Goal: Task Accomplishment & Management: Complete application form

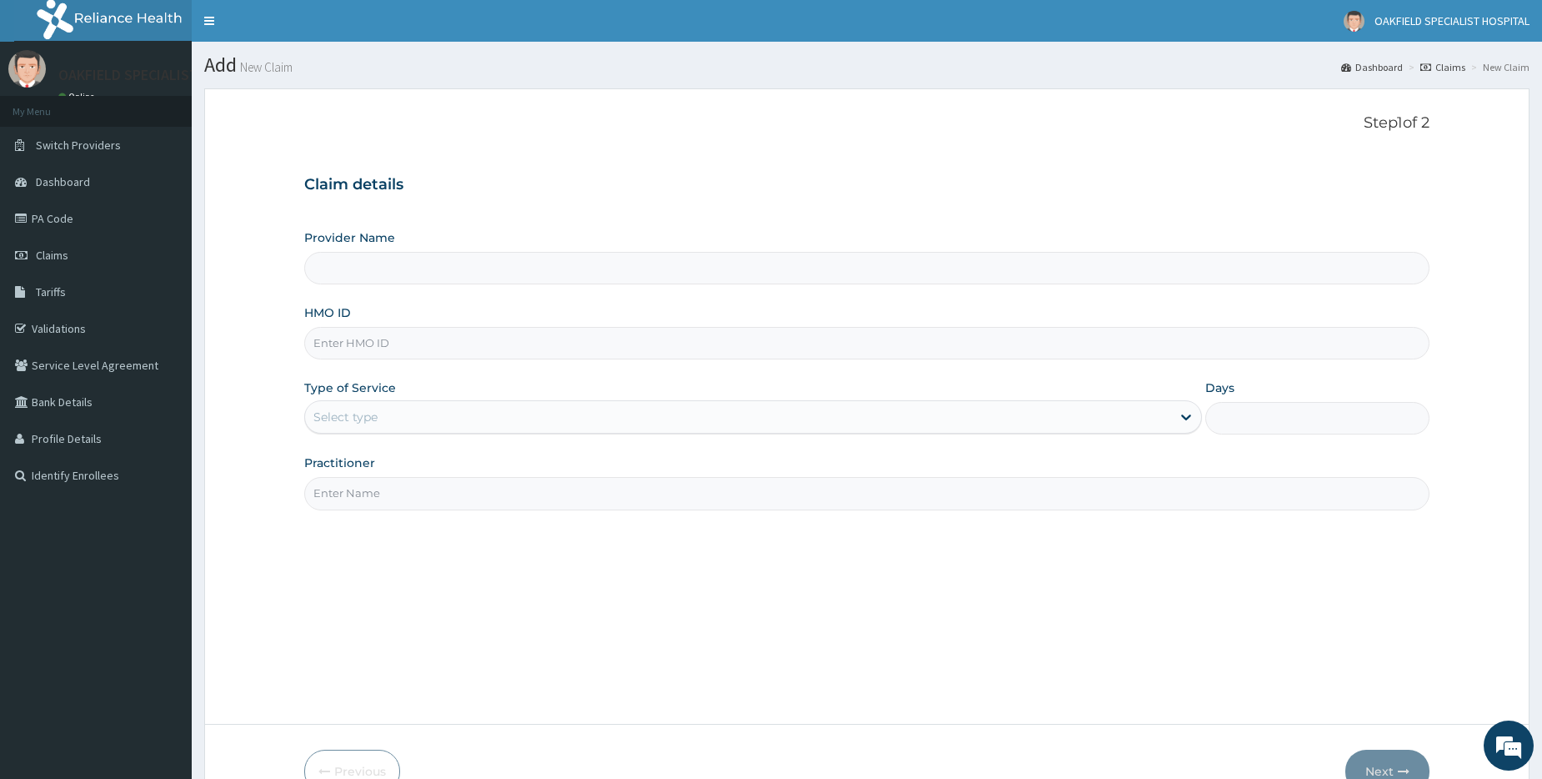
click at [433, 347] on input "HMO ID" at bounding box center [866, 343] width 1125 height 33
paste input "OHT/13051/A"
type input "OHT/13051/A"
type input "Vinca Hospital Limited"
type input "OHT/13051/A"
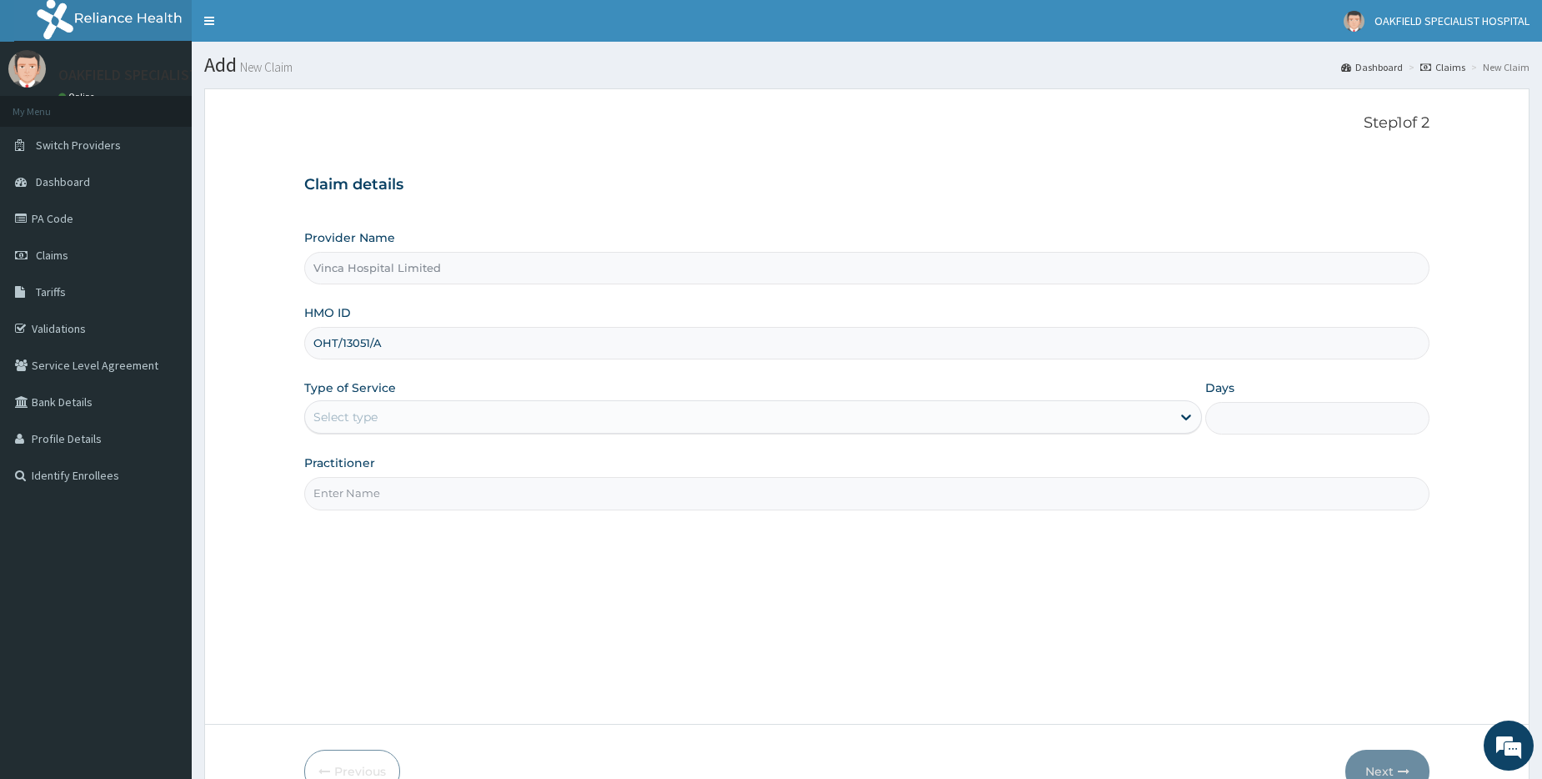
click at [358, 429] on div "Select type" at bounding box center [738, 416] width 866 height 27
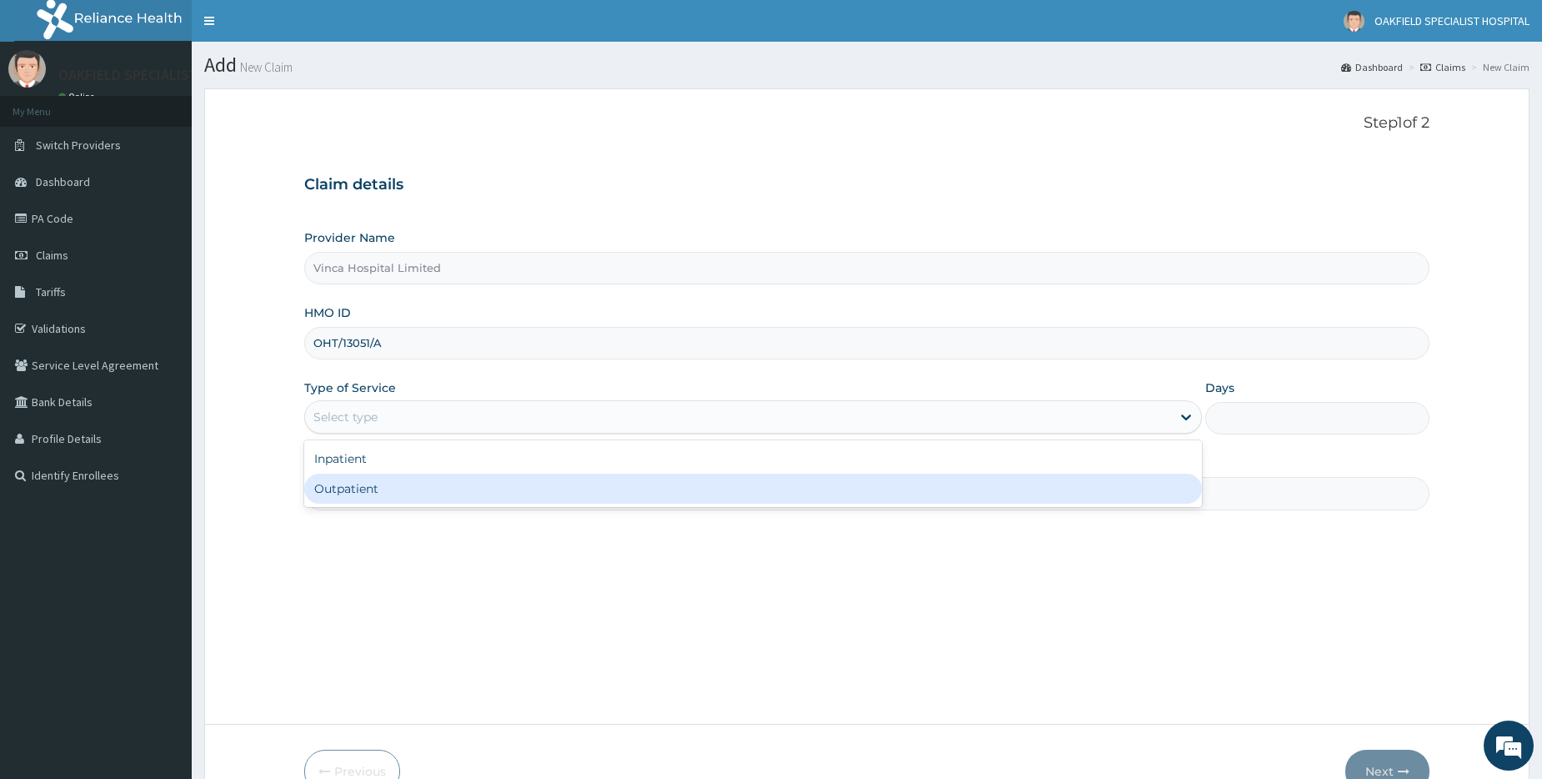
click at [351, 483] on div "Outpatient" at bounding box center [753, 488] width 898 height 30
type input "1"
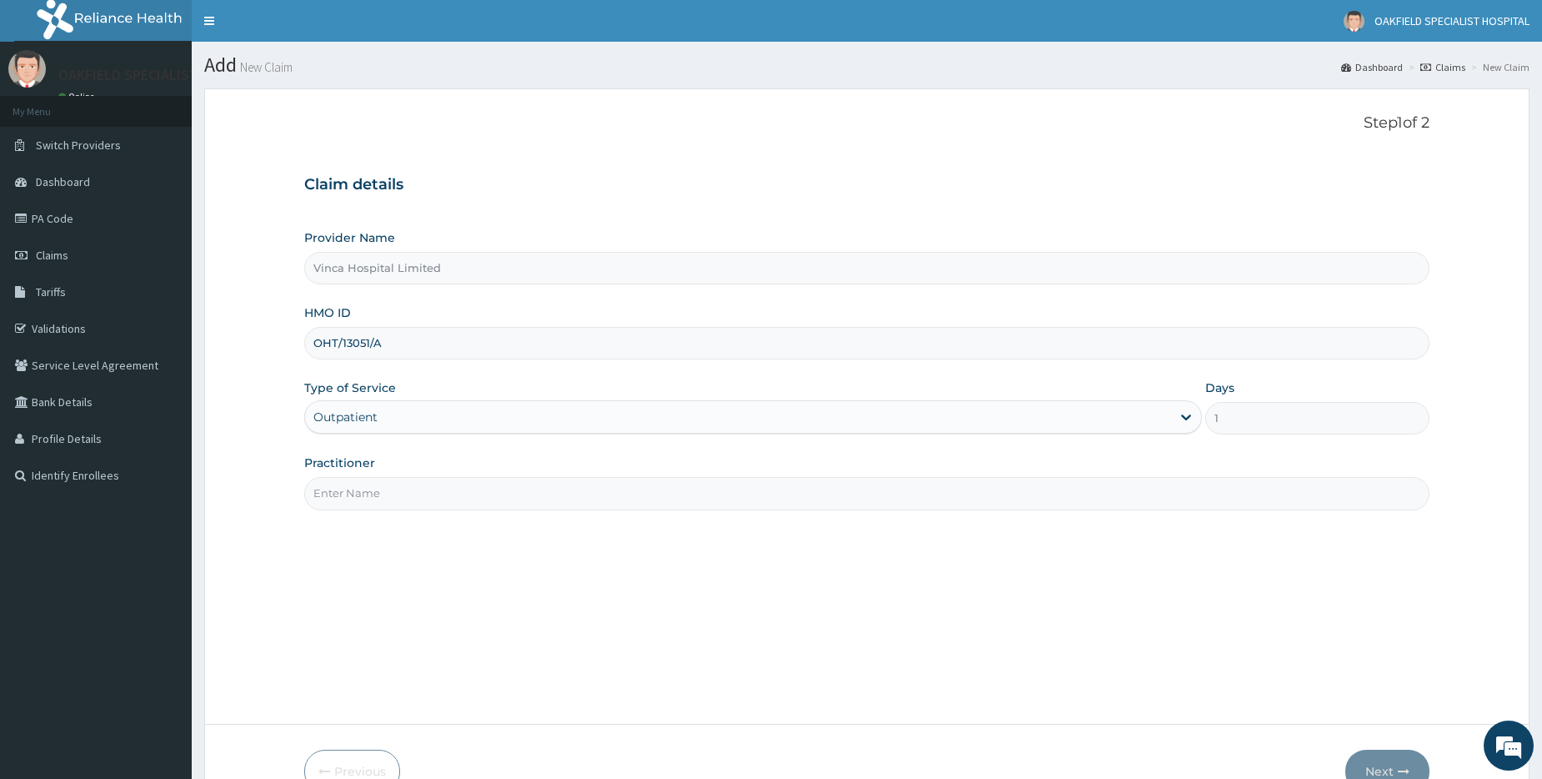
click at [353, 482] on input "Practitioner" at bounding box center [866, 493] width 1125 height 33
type input "DR EFE"
click at [1388, 769] on button "Next" at bounding box center [1387, 770] width 84 height 43
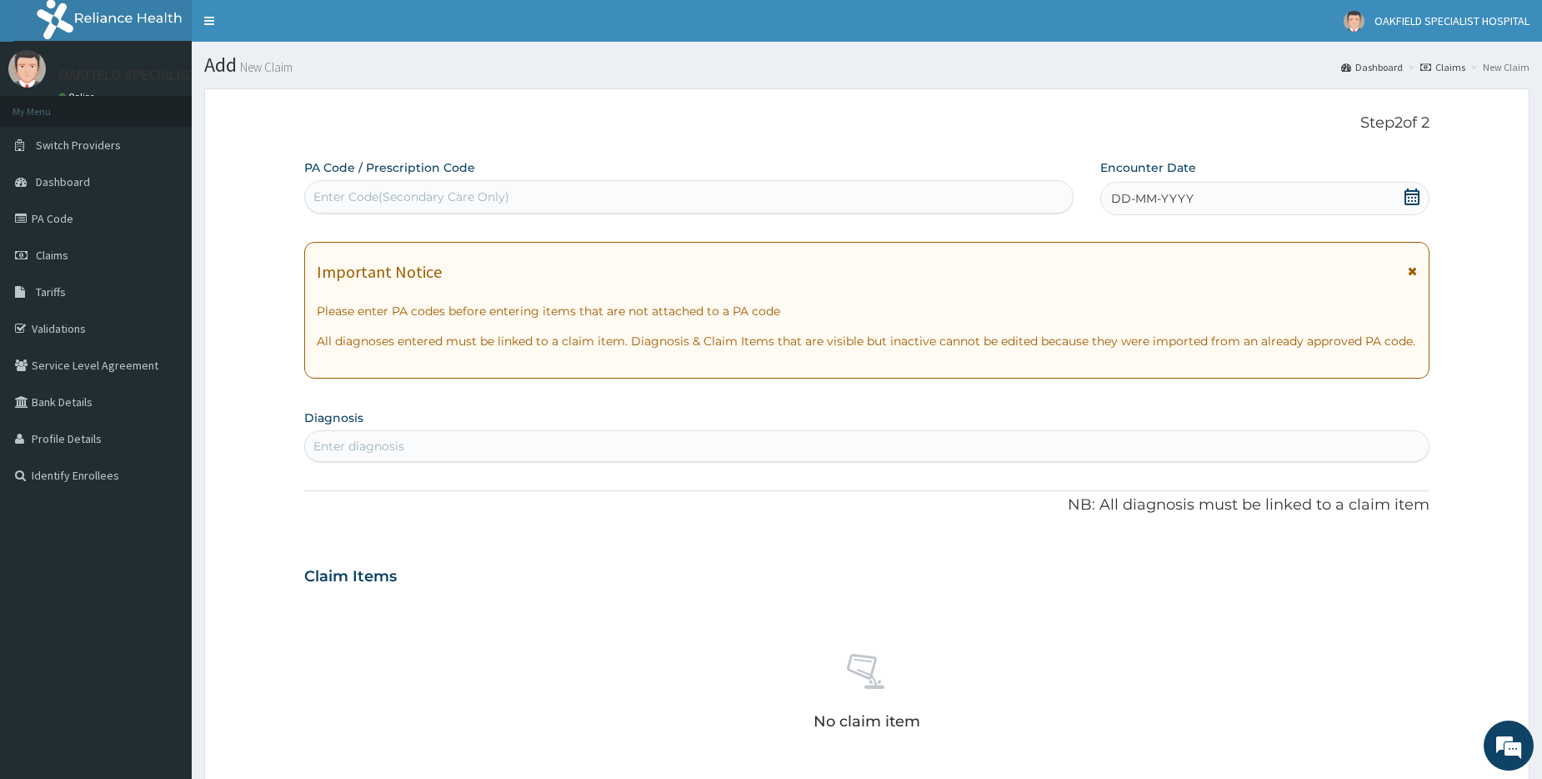
click at [438, 186] on div "Enter Code(Secondary Care Only)" at bounding box center [688, 196] width 767 height 27
paste input "PA/9AC563"
type input "PA/9AC563"
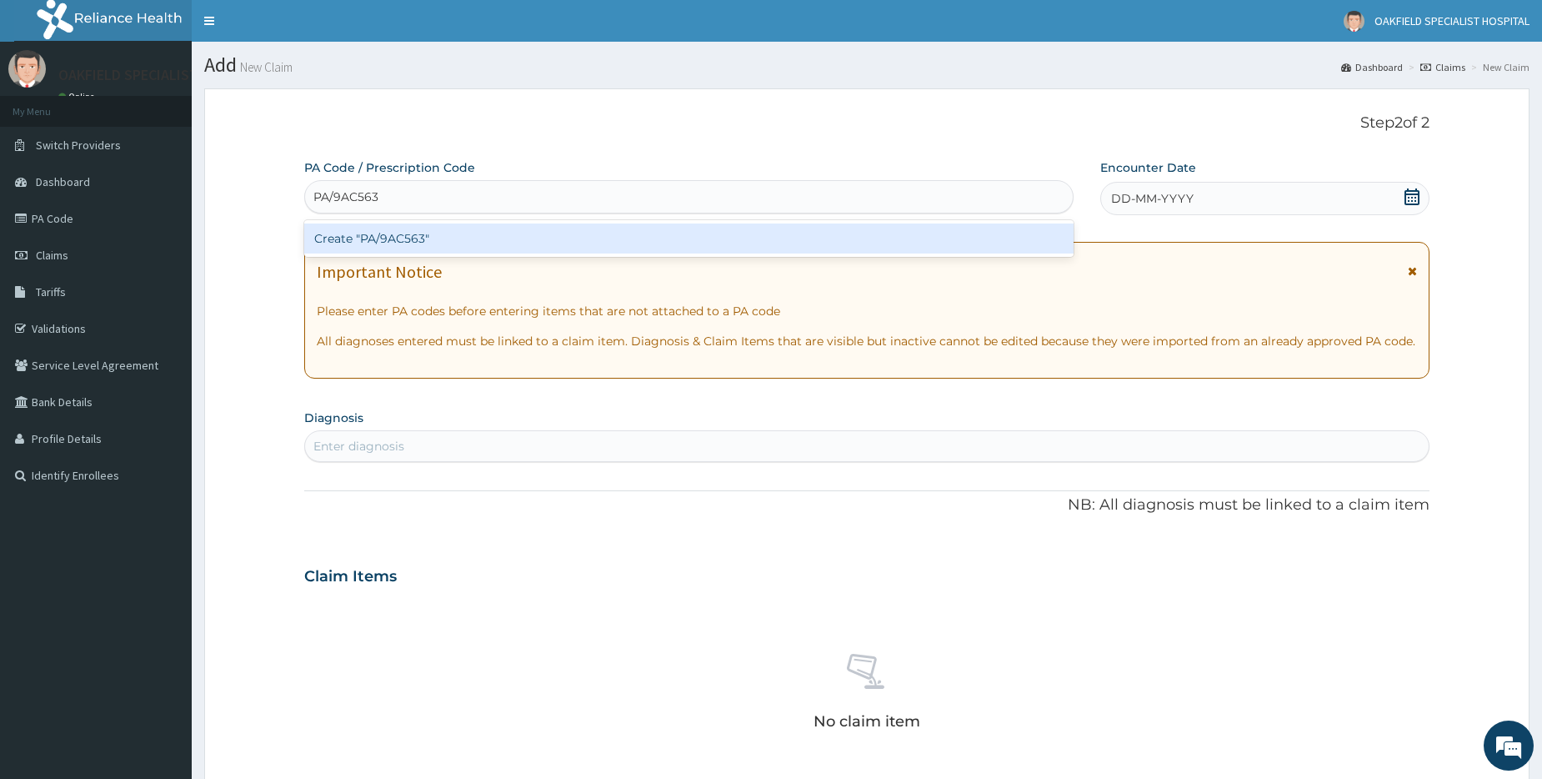
click at [419, 243] on div "Create "PA/9AC563"" at bounding box center [688, 238] width 769 height 30
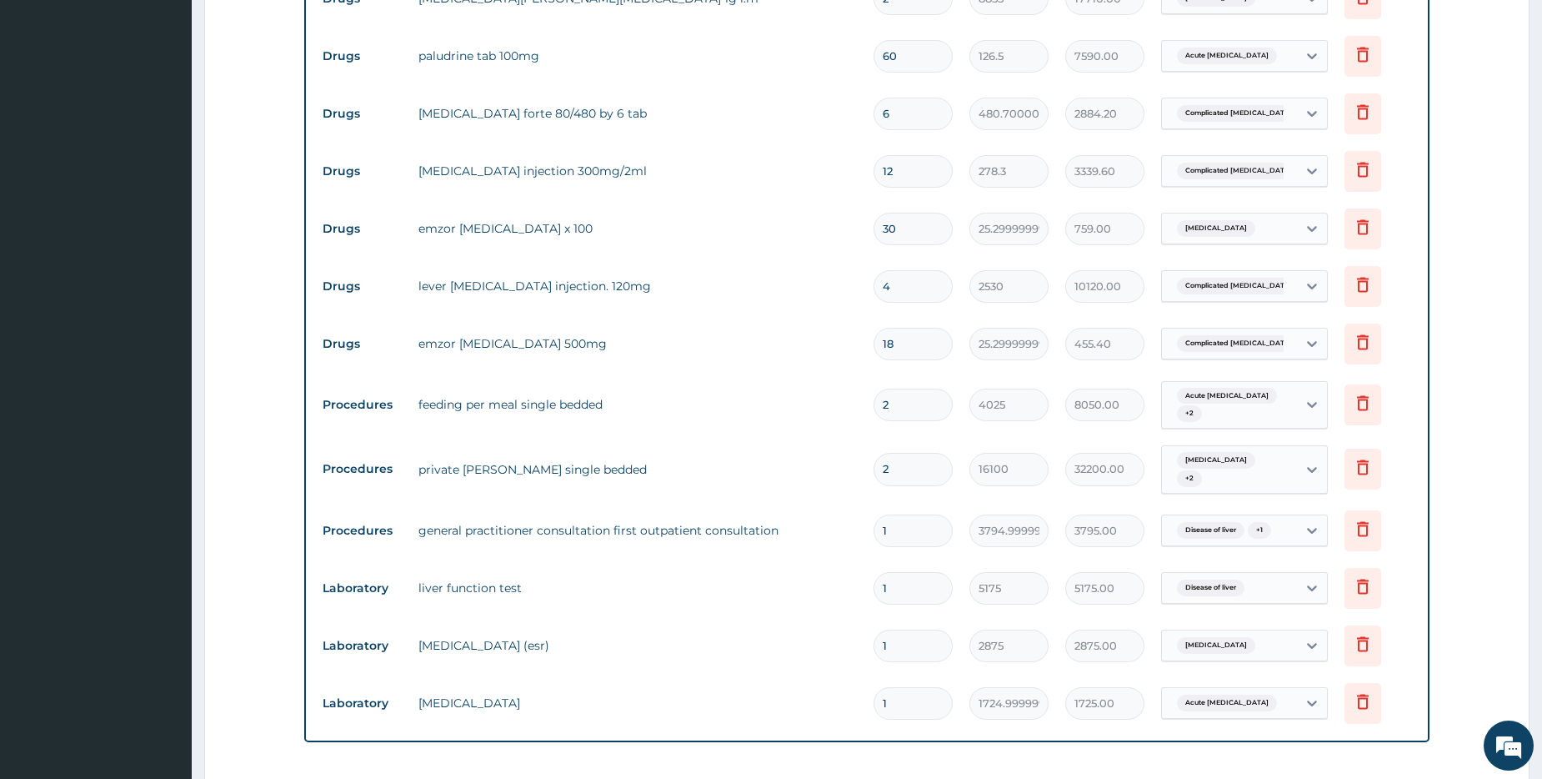
scroll to position [793, 0]
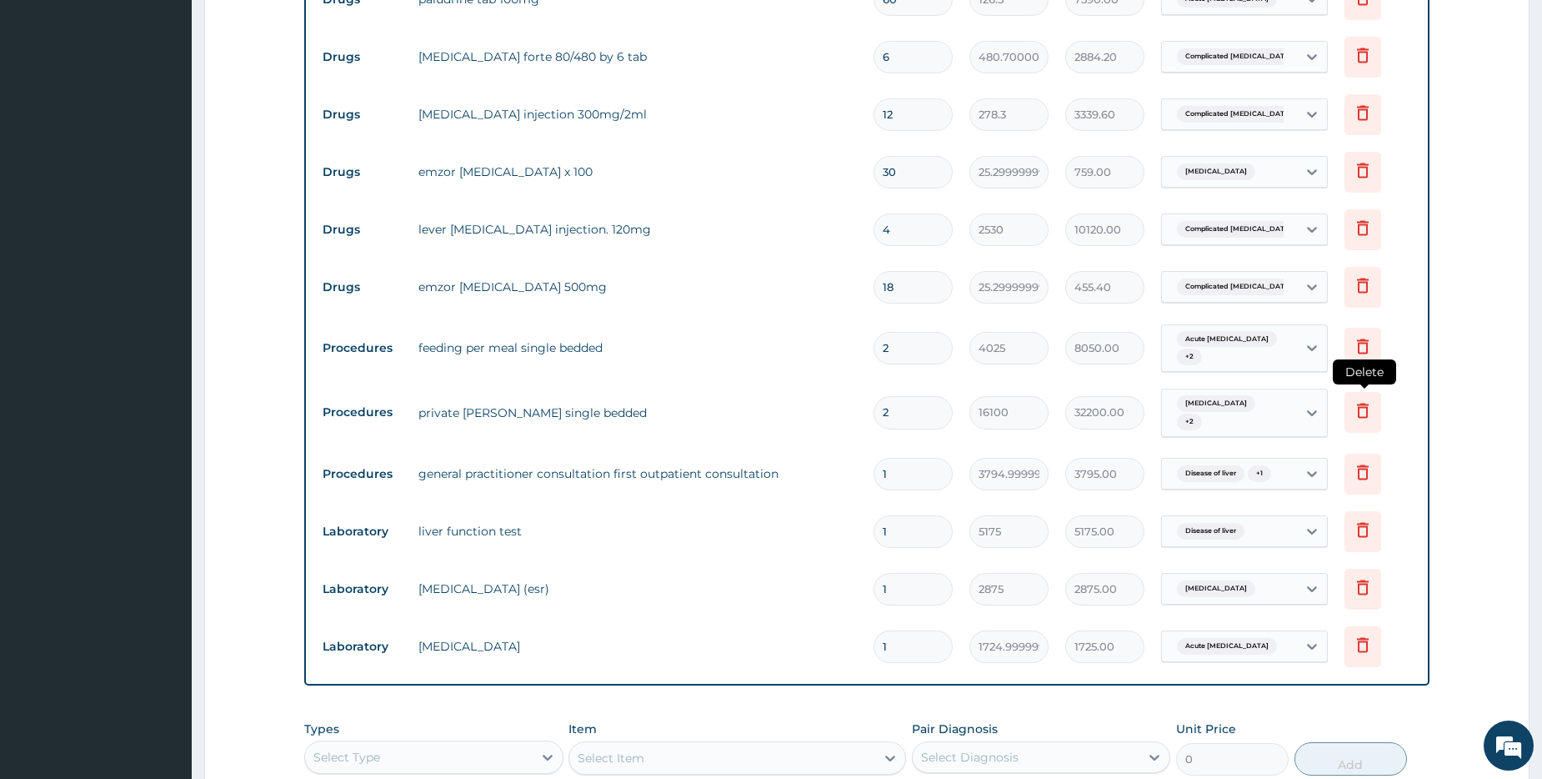
click at [1350, 413] on icon at bounding box center [1363, 412] width 37 height 41
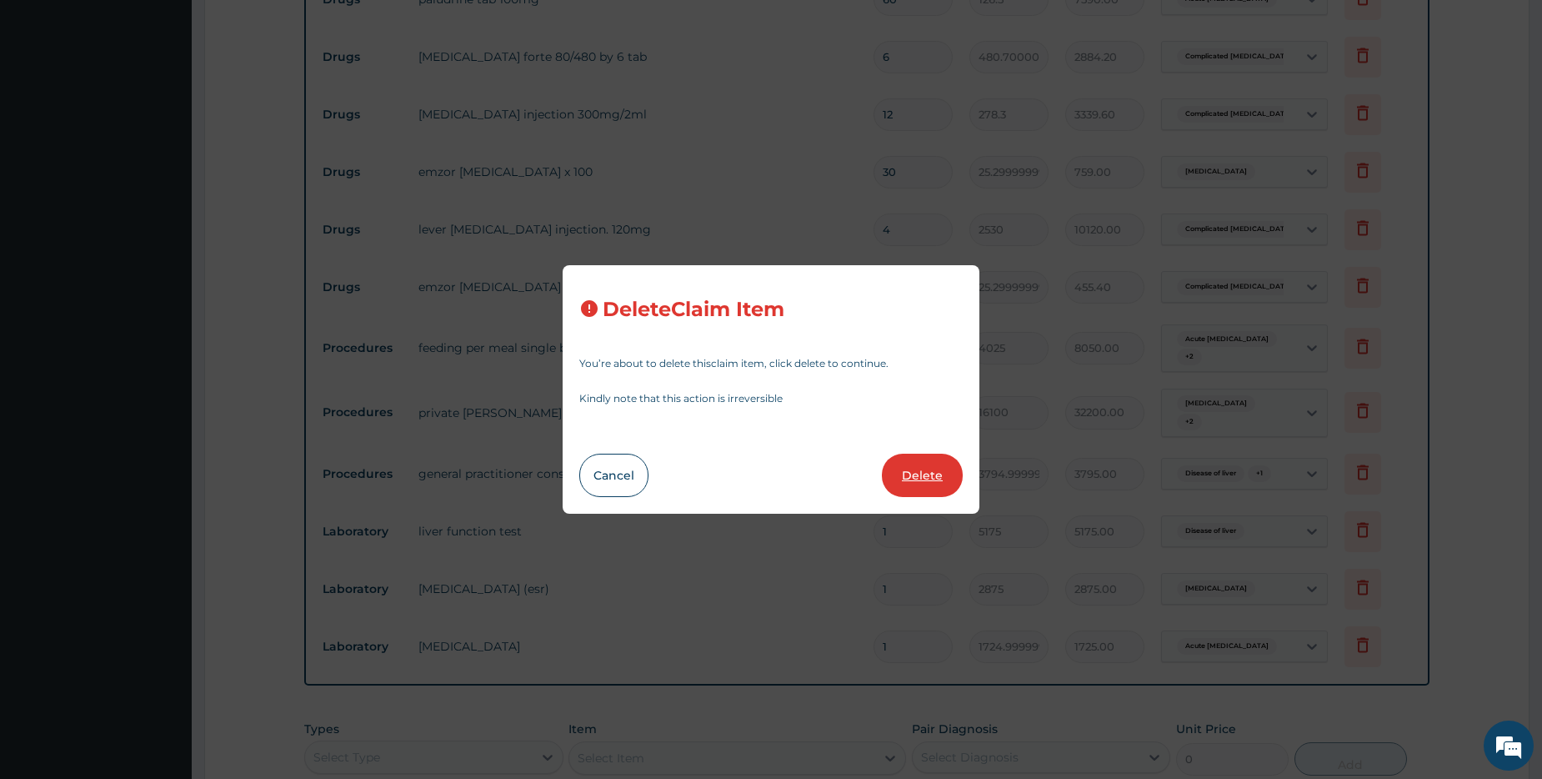
click at [919, 470] on button "Delete" at bounding box center [922, 474] width 81 height 43
type input "1"
type input "3794.9999999999995"
type input "3795.00"
type input "5175"
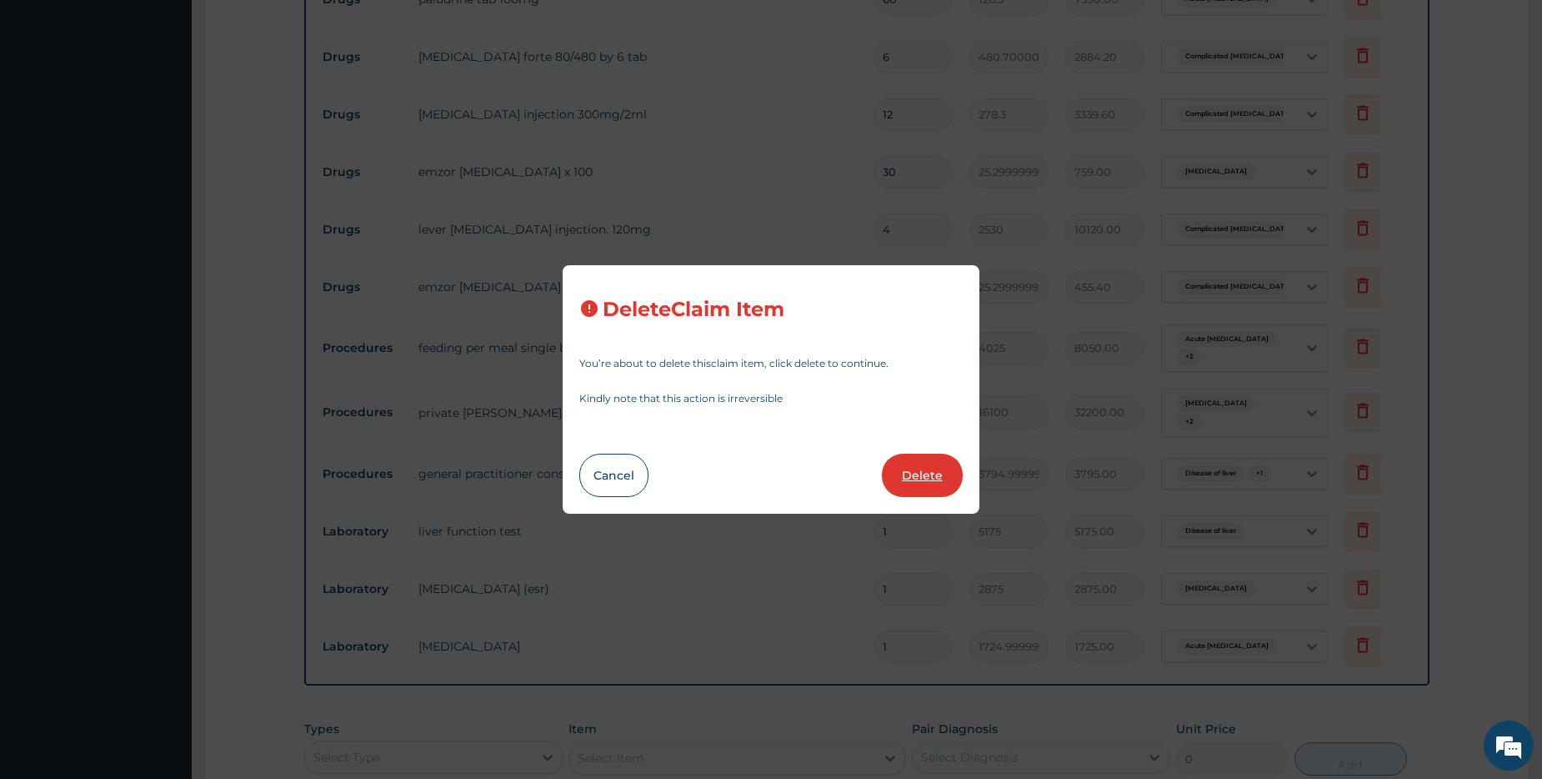
type input "5175.00"
type input "2875"
type input "2875.00"
type input "1724.9999999999998"
type input "1725.00"
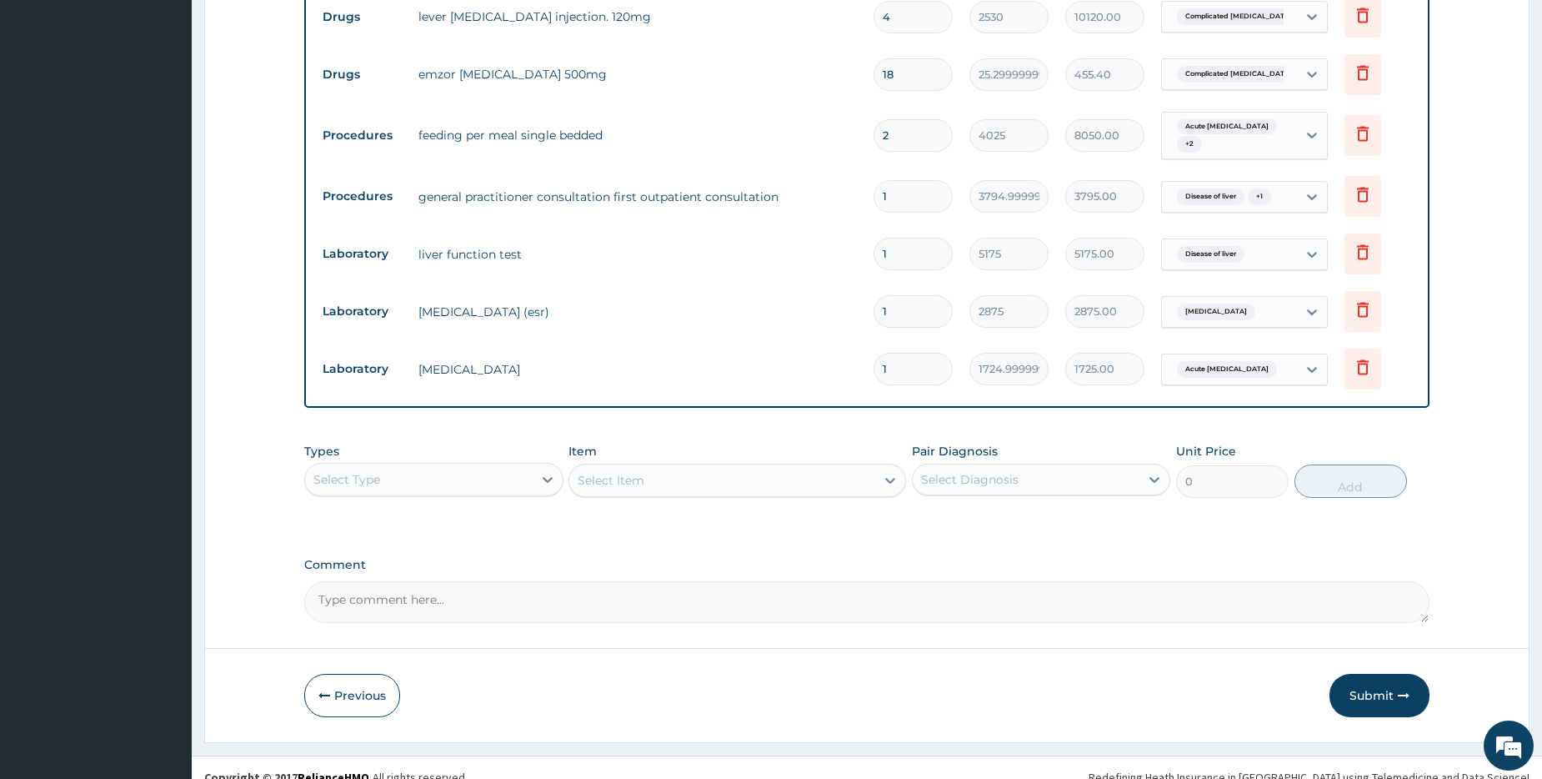
scroll to position [1024, 0]
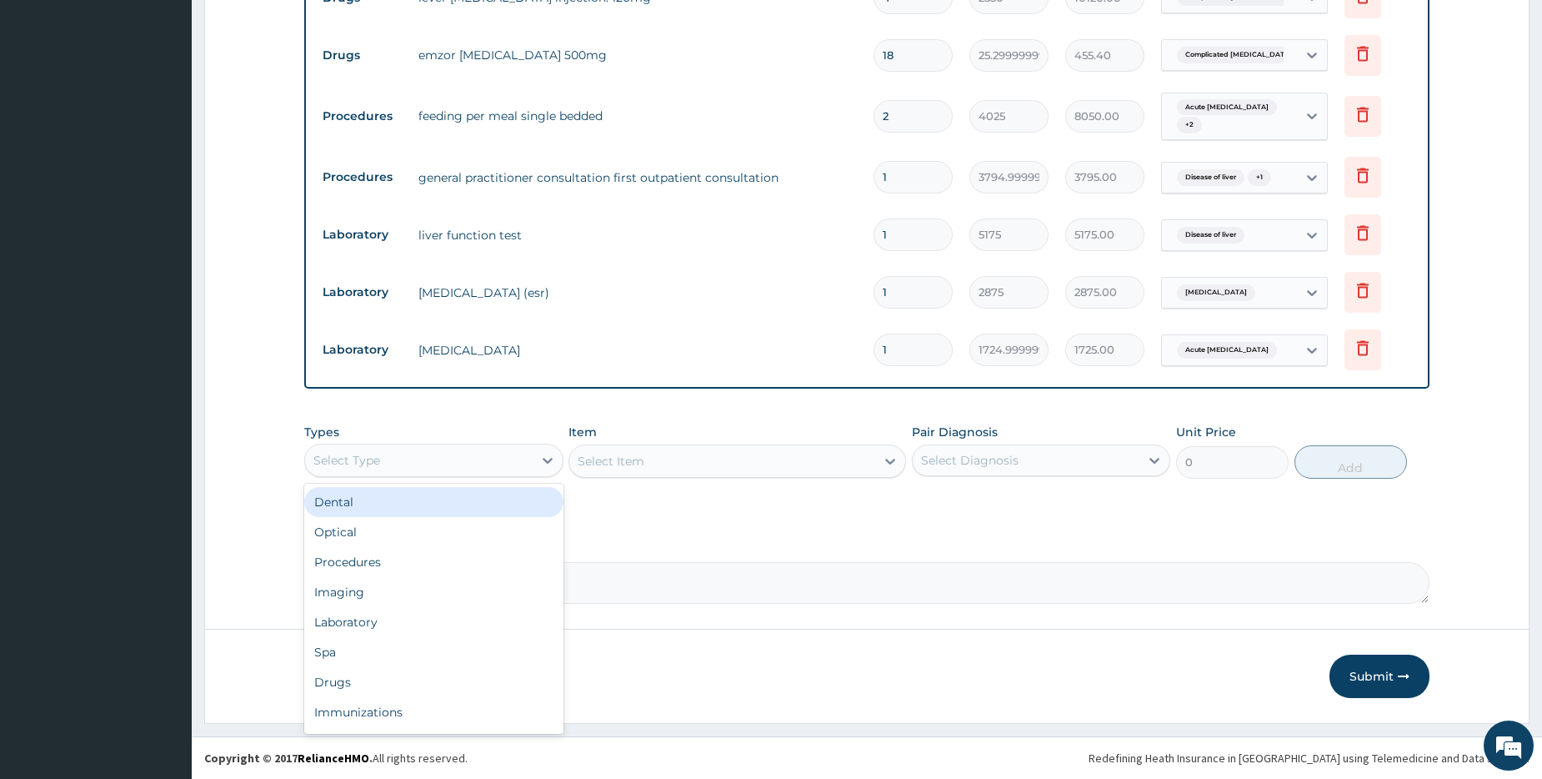
click at [463, 469] on div "Select Type" at bounding box center [418, 460] width 227 height 27
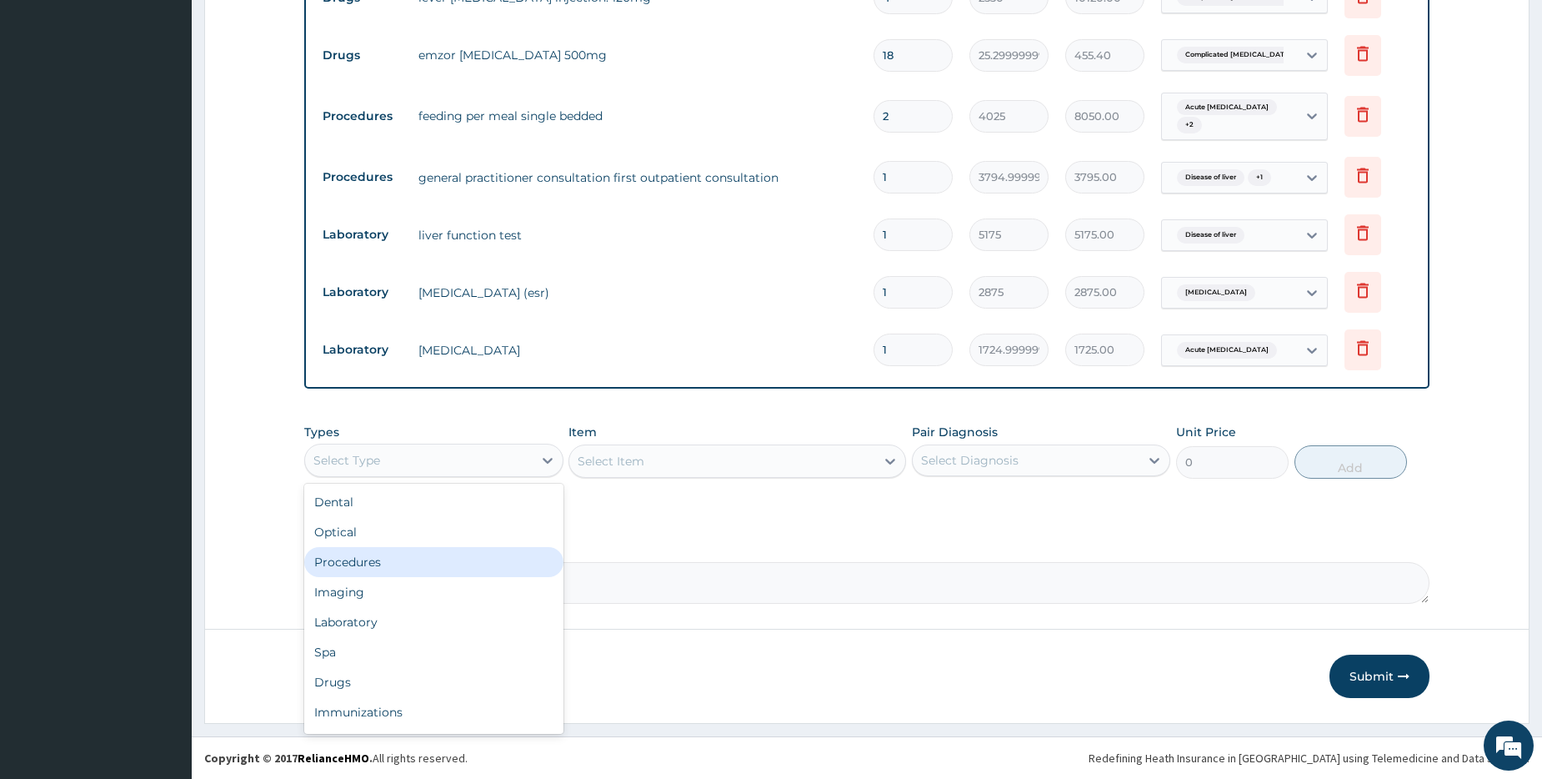
click at [413, 559] on div "Procedures" at bounding box center [433, 562] width 258 height 30
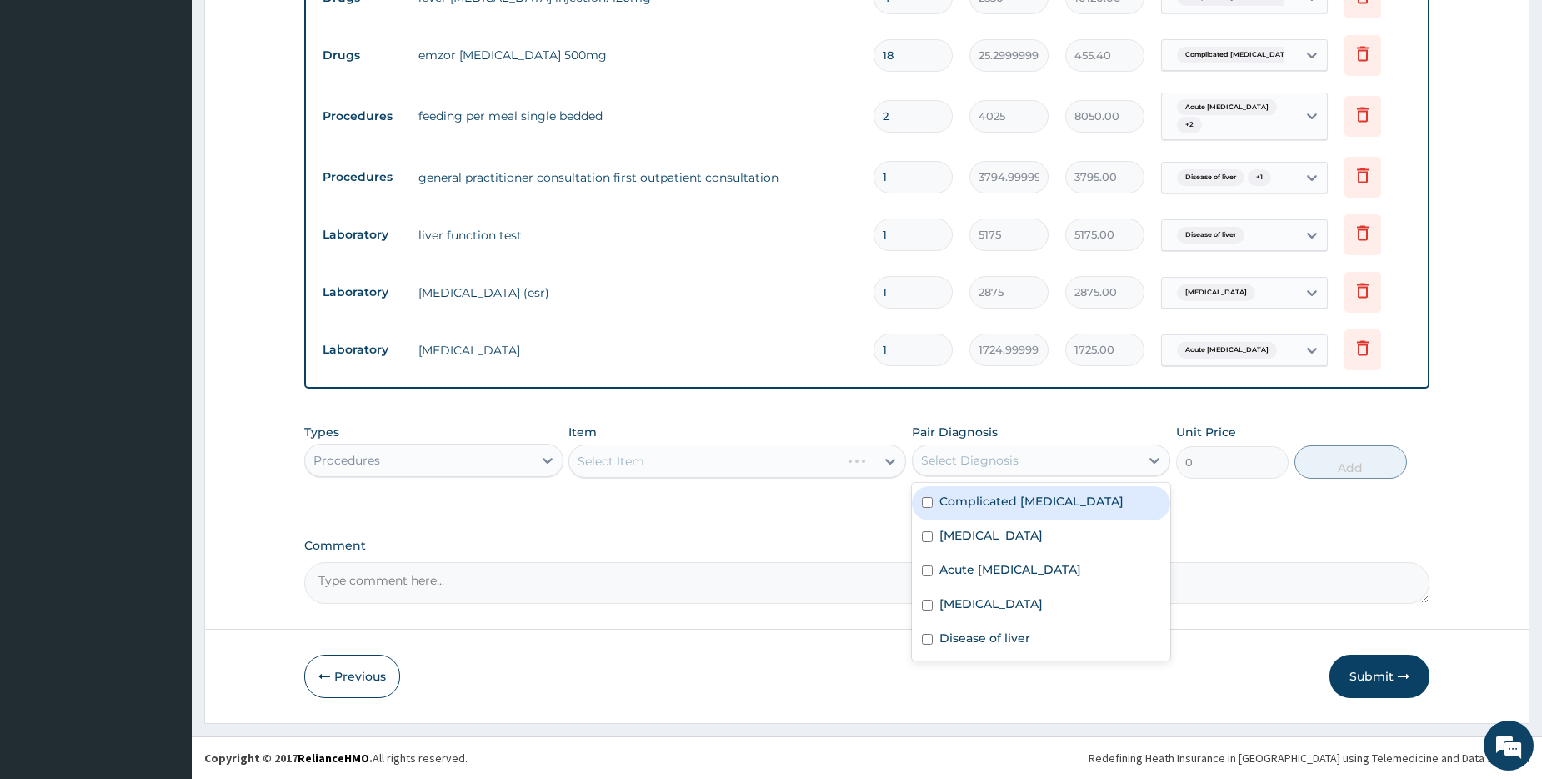
click at [933, 458] on div "Select Diagnosis" at bounding box center [970, 460] width 98 height 17
click at [1010, 498] on label "Complicated malaria" at bounding box center [1031, 501] width 184 height 17
checkbox input "true"
click at [1047, 449] on div "Complicated malaria" at bounding box center [1026, 460] width 227 height 28
click at [1057, 452] on div "Complicated malaria" at bounding box center [1026, 460] width 227 height 28
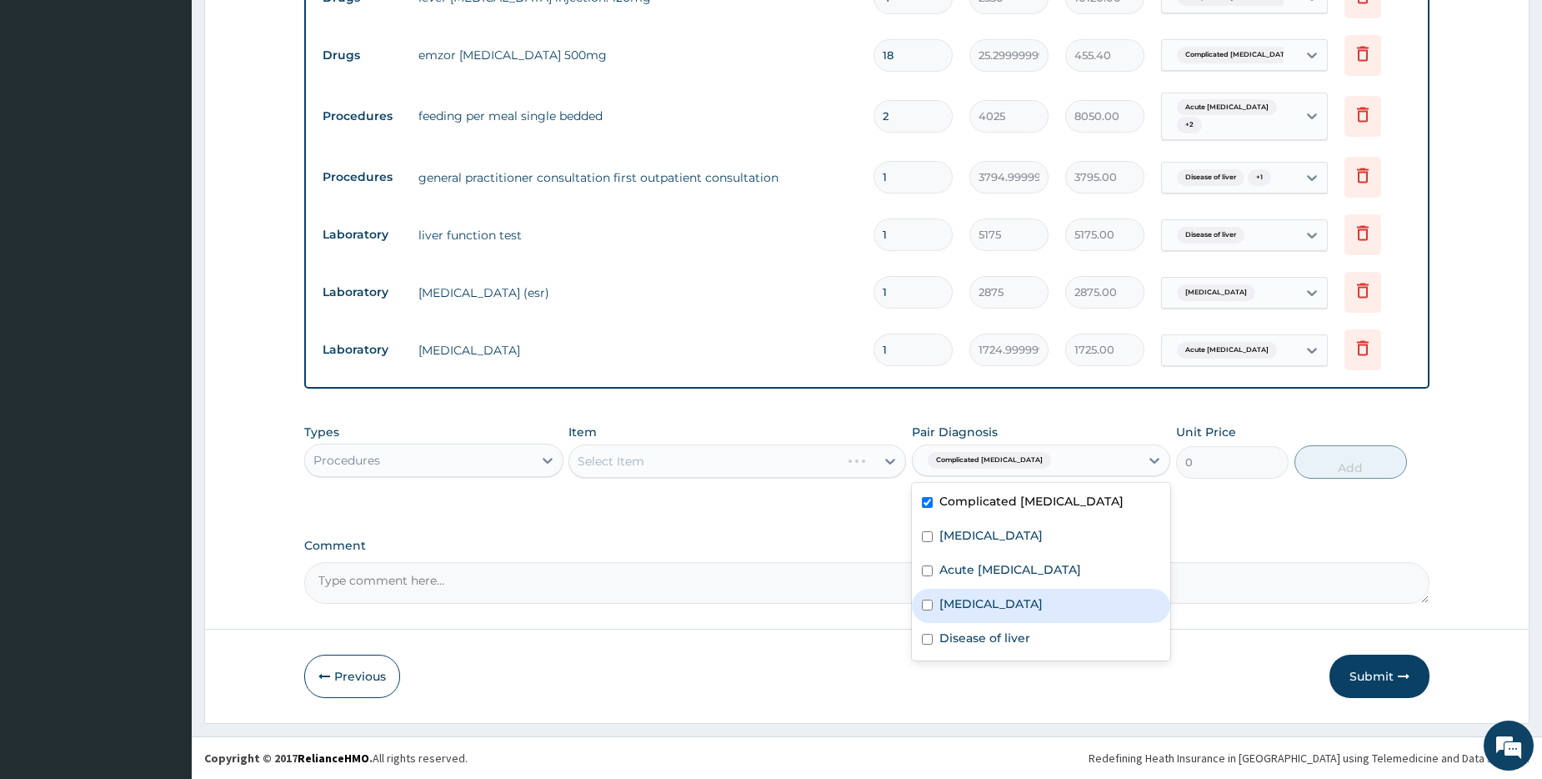
click at [1019, 613] on div "Anemia" at bounding box center [1041, 605] width 258 height 34
checkbox input "true"
drag, startPoint x: 1019, startPoint y: 630, endPoint x: 1072, endPoint y: 594, distance: 63.6
click at [1019, 629] on div "Disease of liver" at bounding box center [1041, 640] width 258 height 34
checkbox input "true"
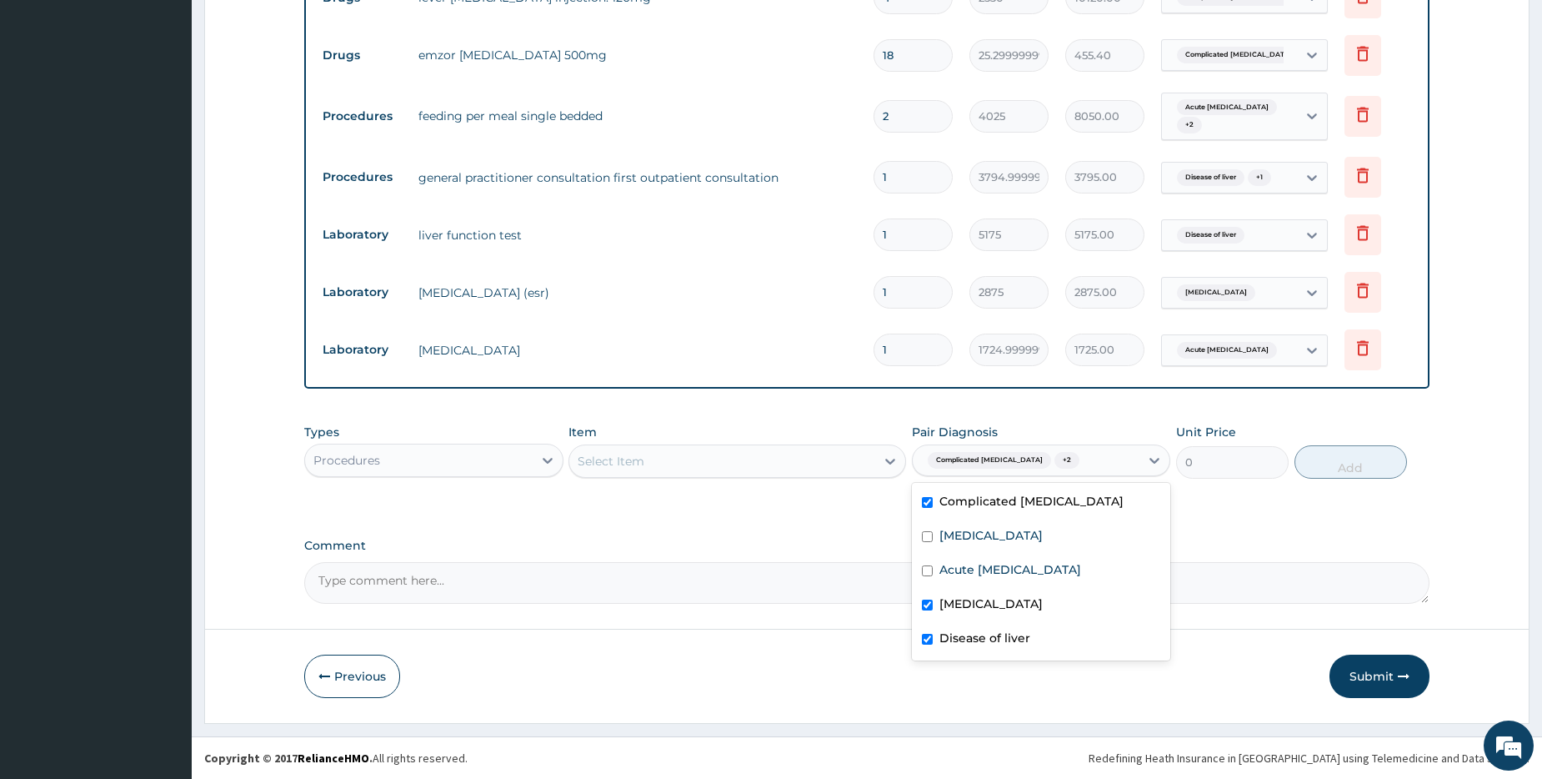
click at [659, 467] on div "Select Item" at bounding box center [722, 461] width 306 height 27
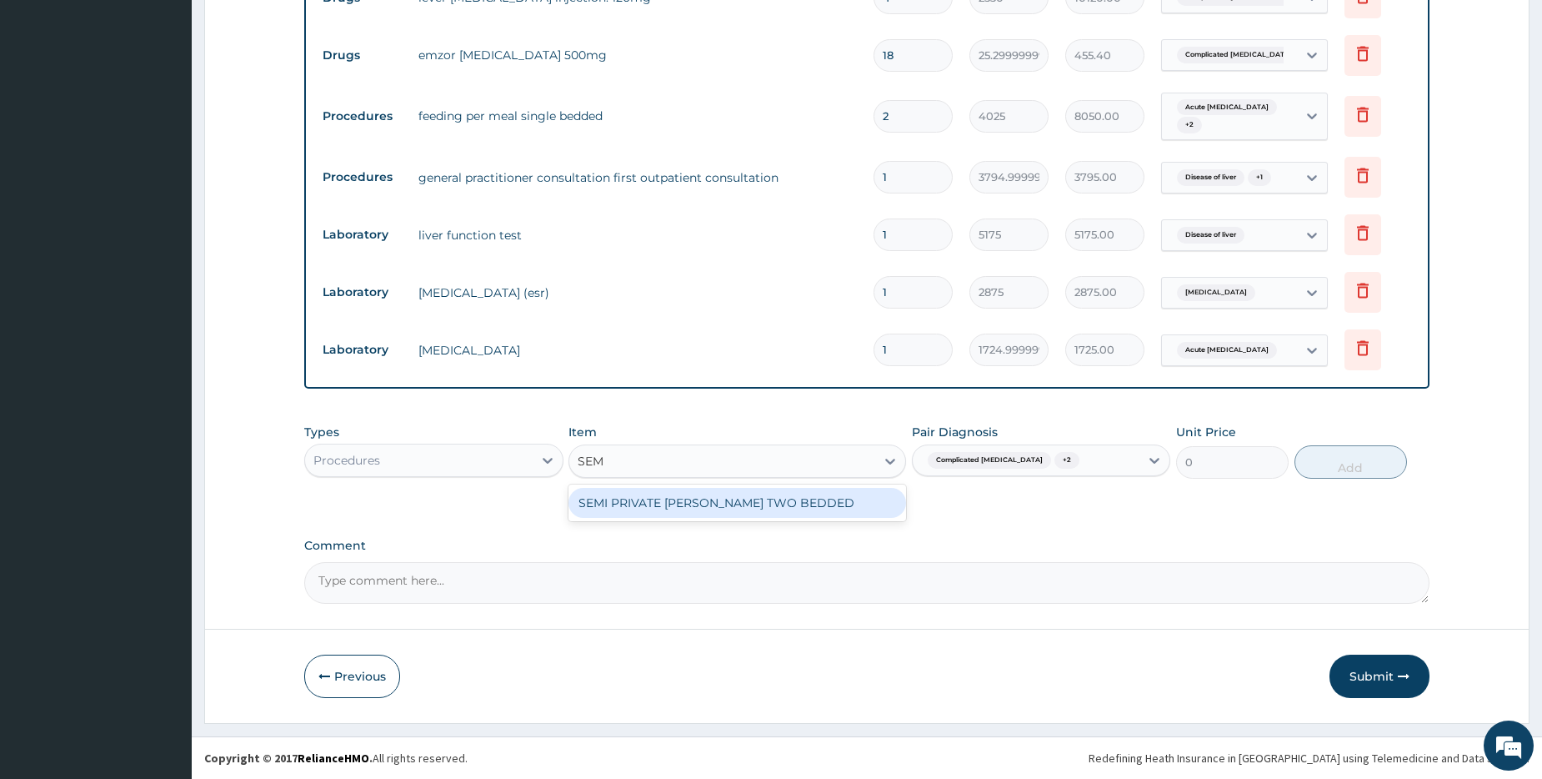
type input "SEMI"
click at [665, 495] on div "SEMI PRIVATE WARD TWO BEDDED" at bounding box center [737, 503] width 338 height 30
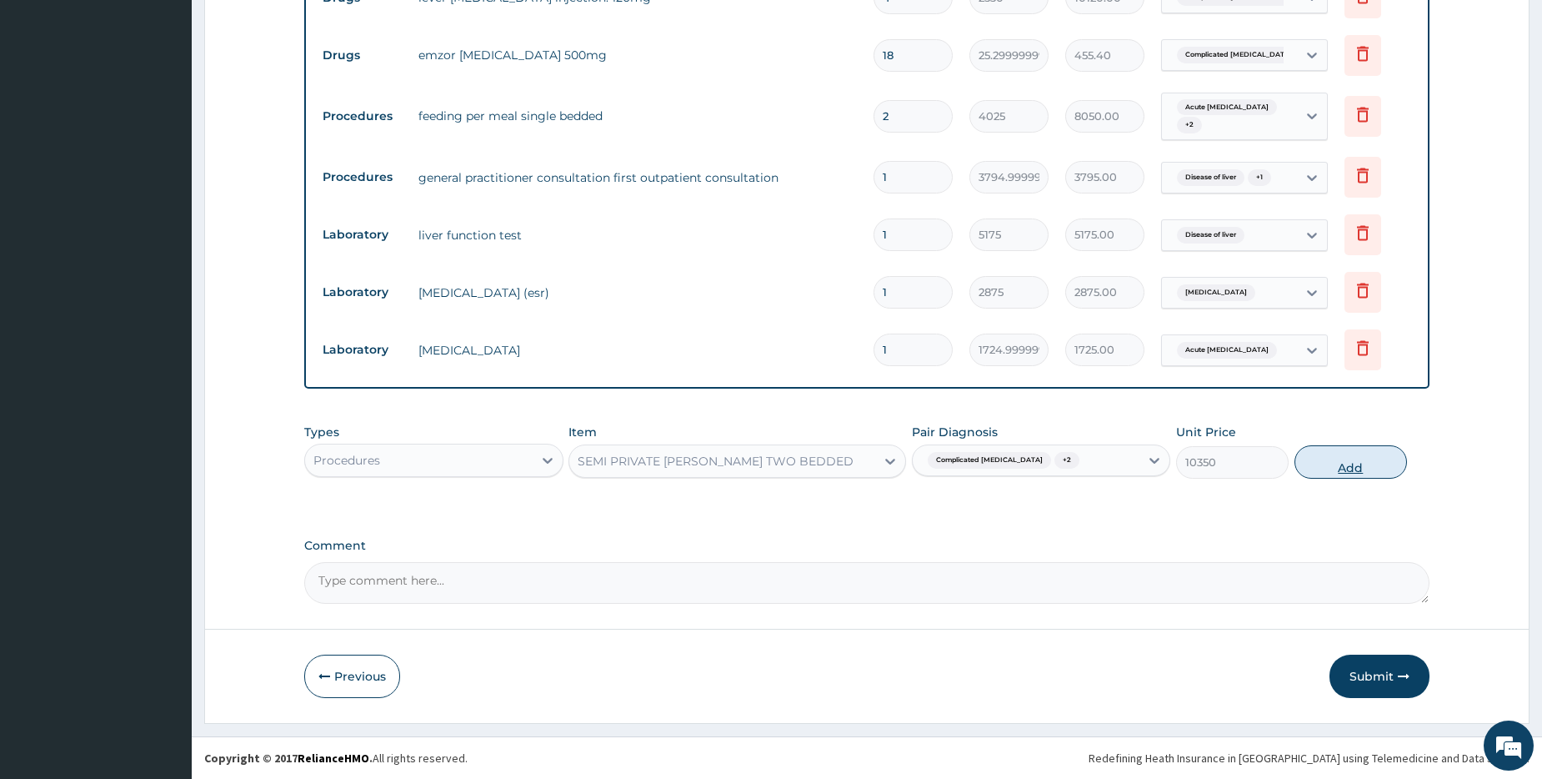
click at [1359, 467] on button "Add" at bounding box center [1351, 461] width 113 height 33
type input "0"
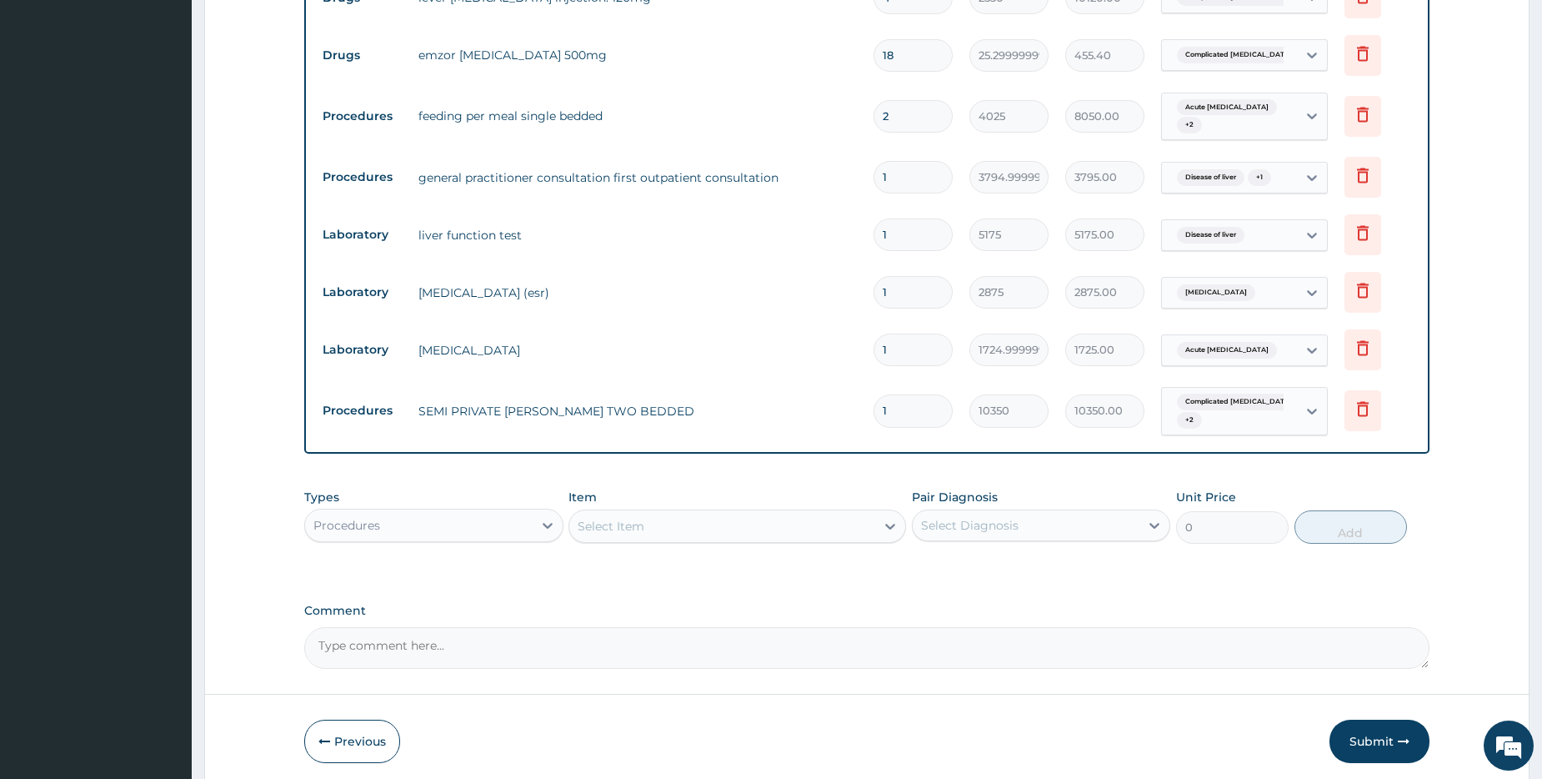
type input "0.00"
type input "2"
type input "20700.00"
type input "2"
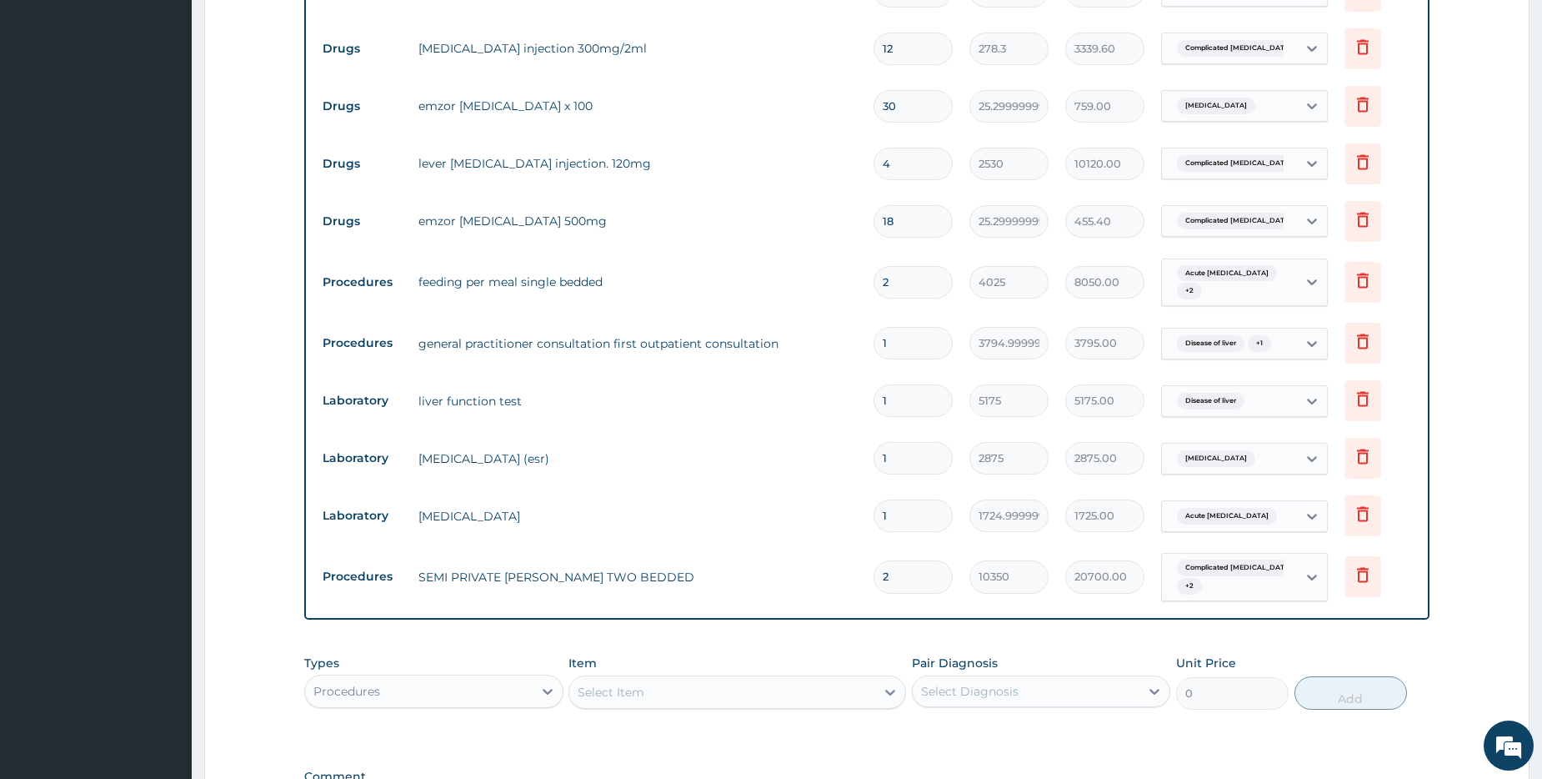
scroll to position [858, 0]
click at [1353, 288] on icon at bounding box center [1363, 281] width 20 height 20
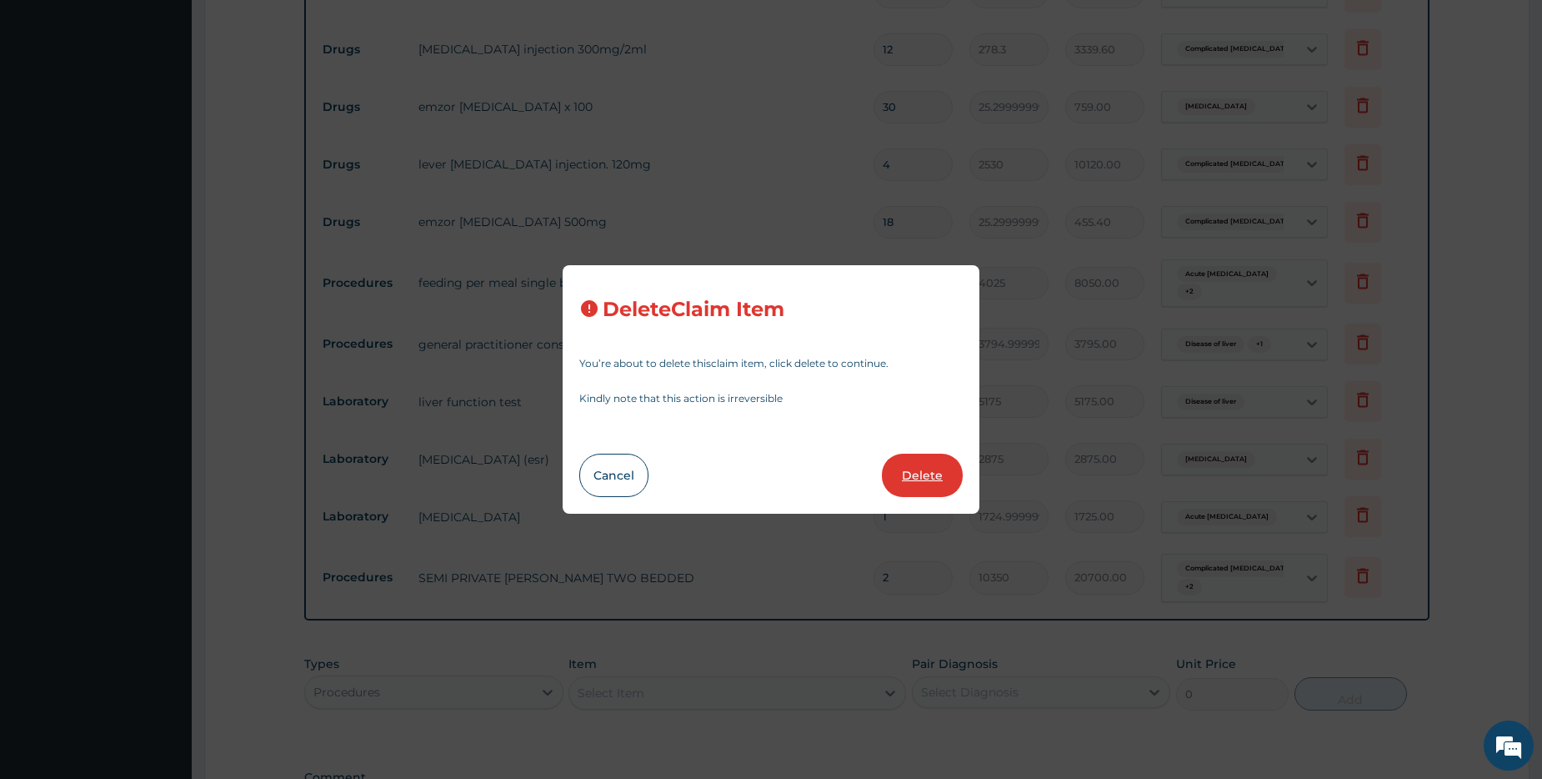
click at [905, 462] on button "Delete" at bounding box center [922, 474] width 81 height 43
type input "1"
type input "3794.9999999999995"
type input "3795.00"
type input "5175"
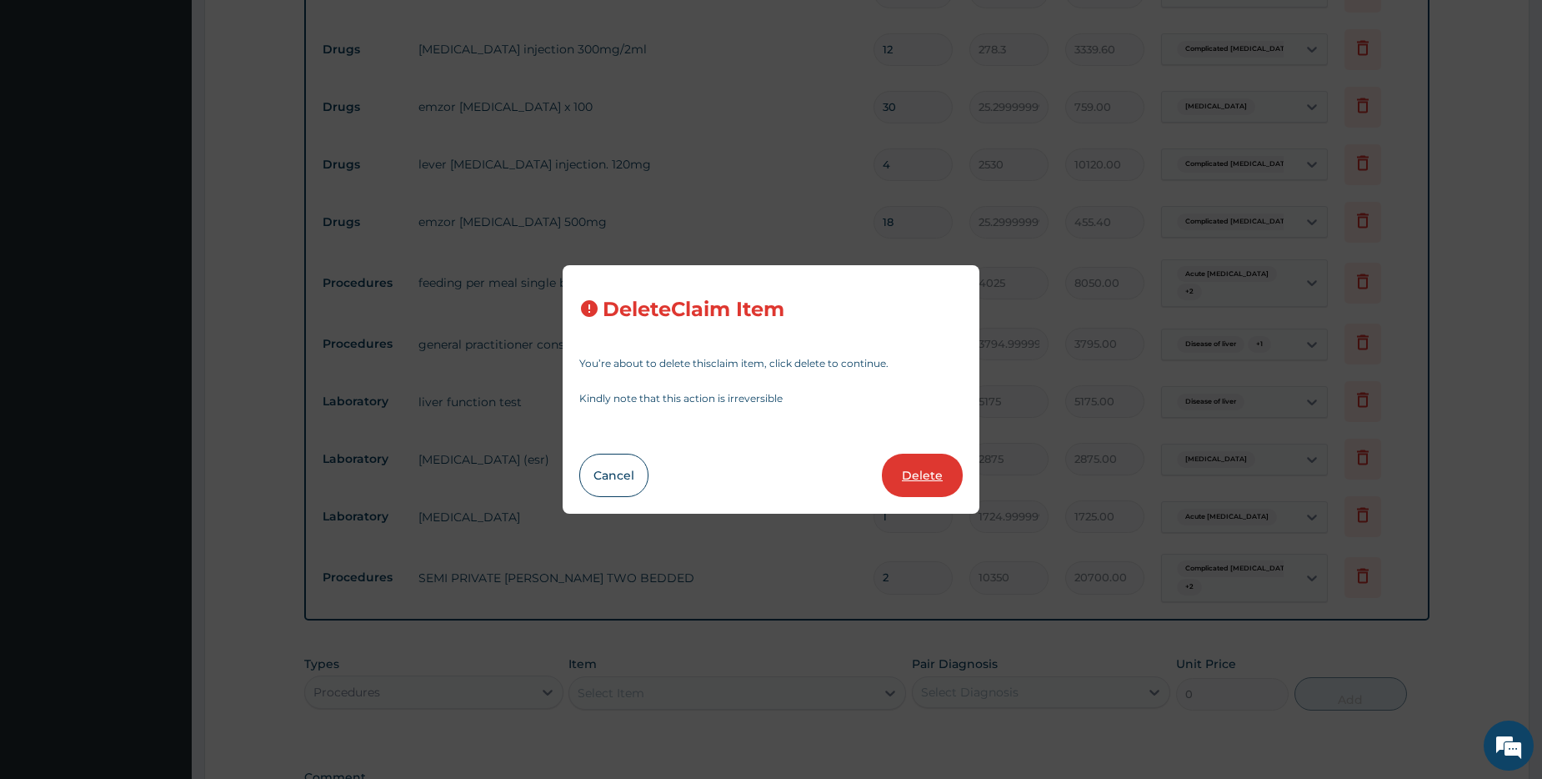
type input "5175.00"
type input "2875"
type input "2875.00"
type input "1724.9999999999998"
type input "1725.00"
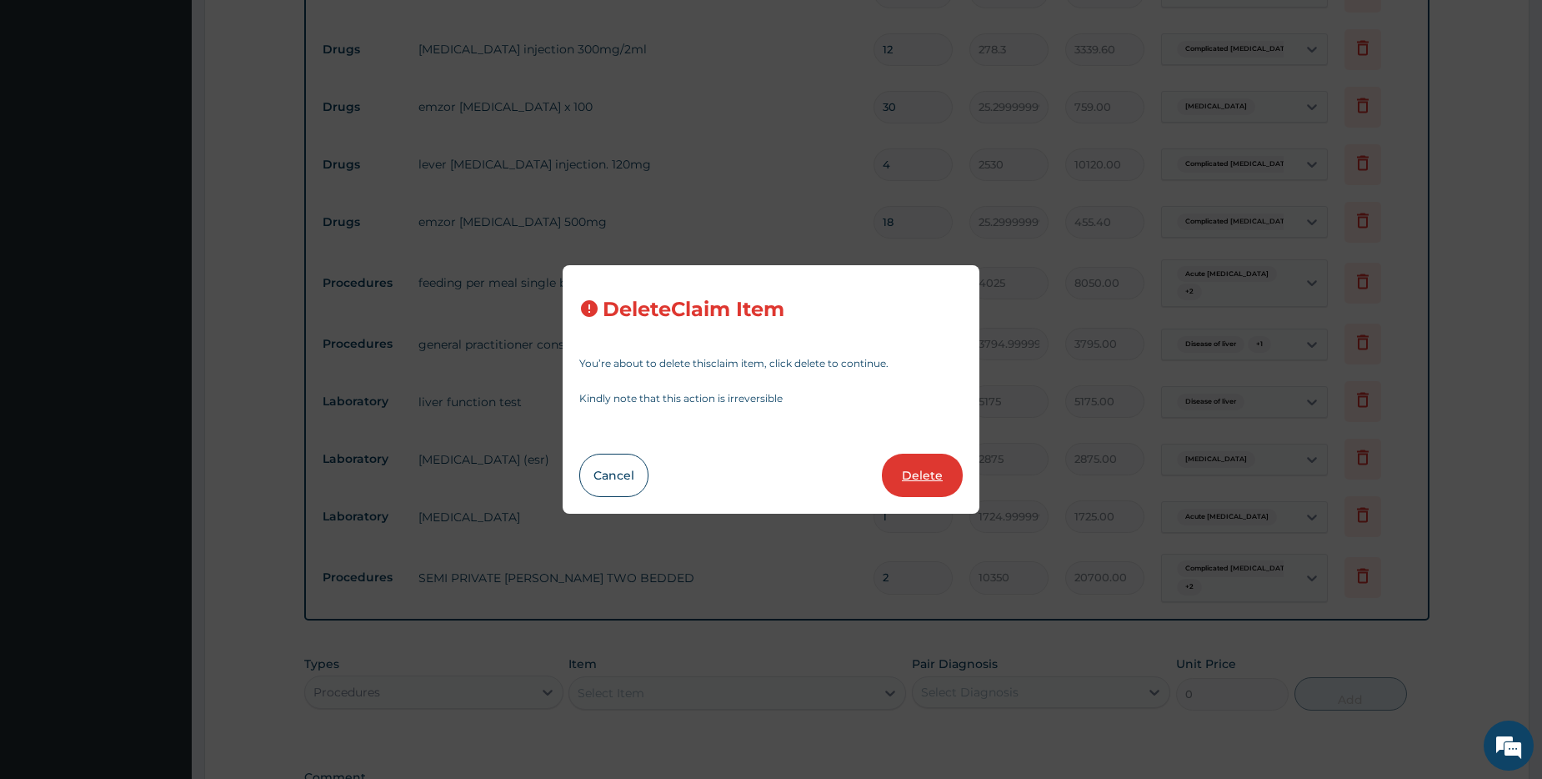
type input "2"
type input "10350"
type input "20700.00"
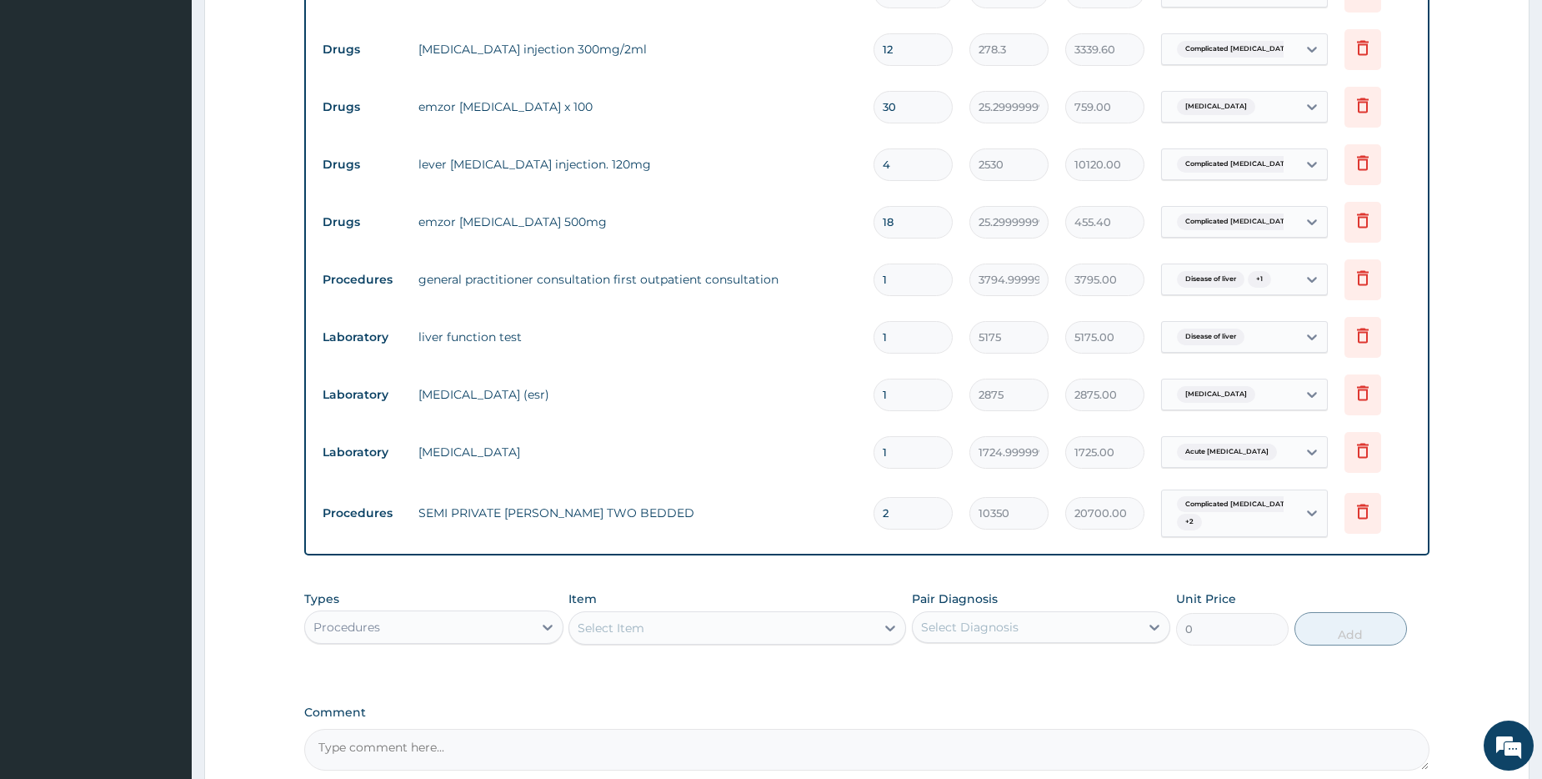
click at [628, 633] on div "Select Item" at bounding box center [611, 627] width 67 height 17
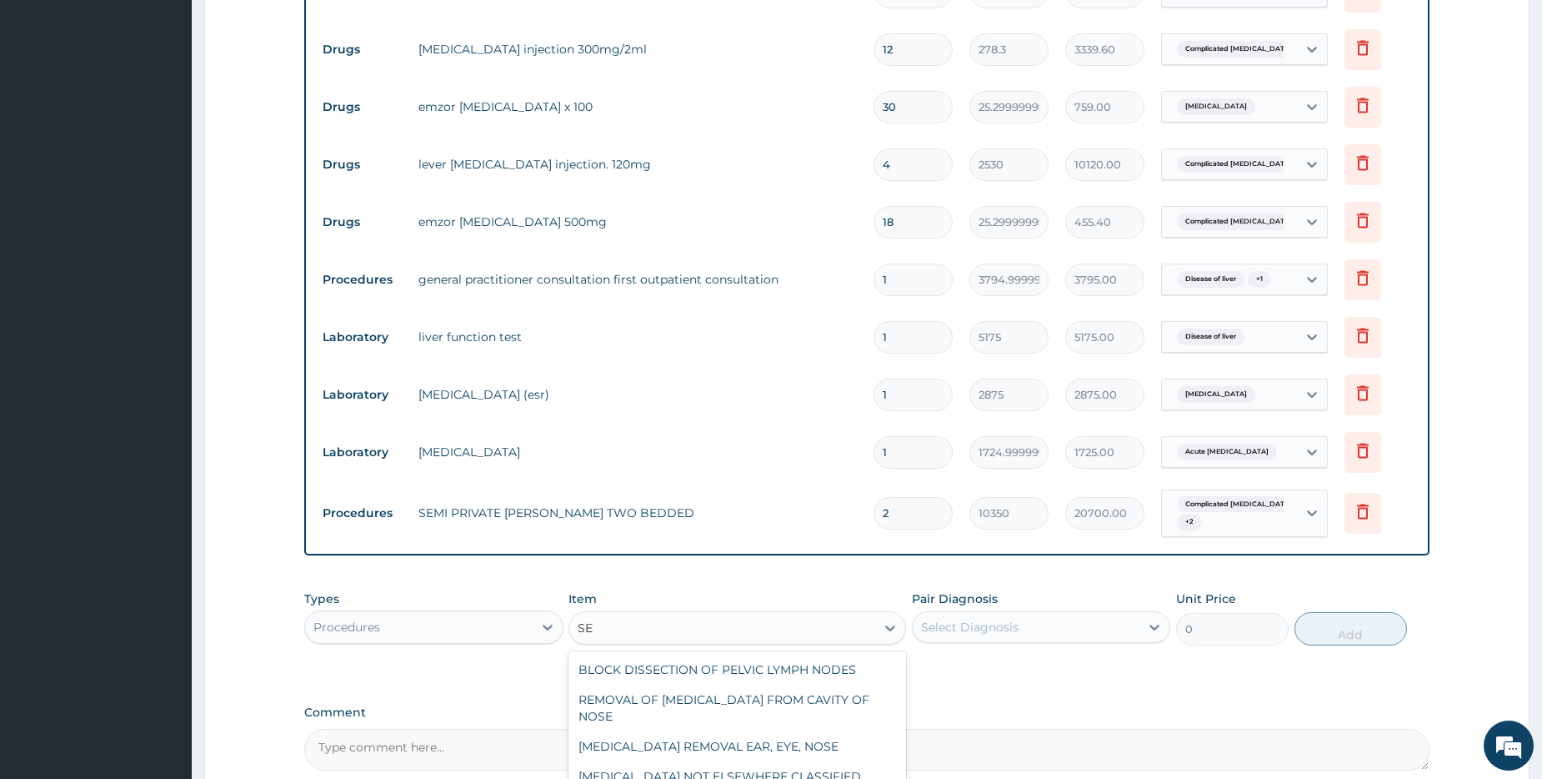
type input "S"
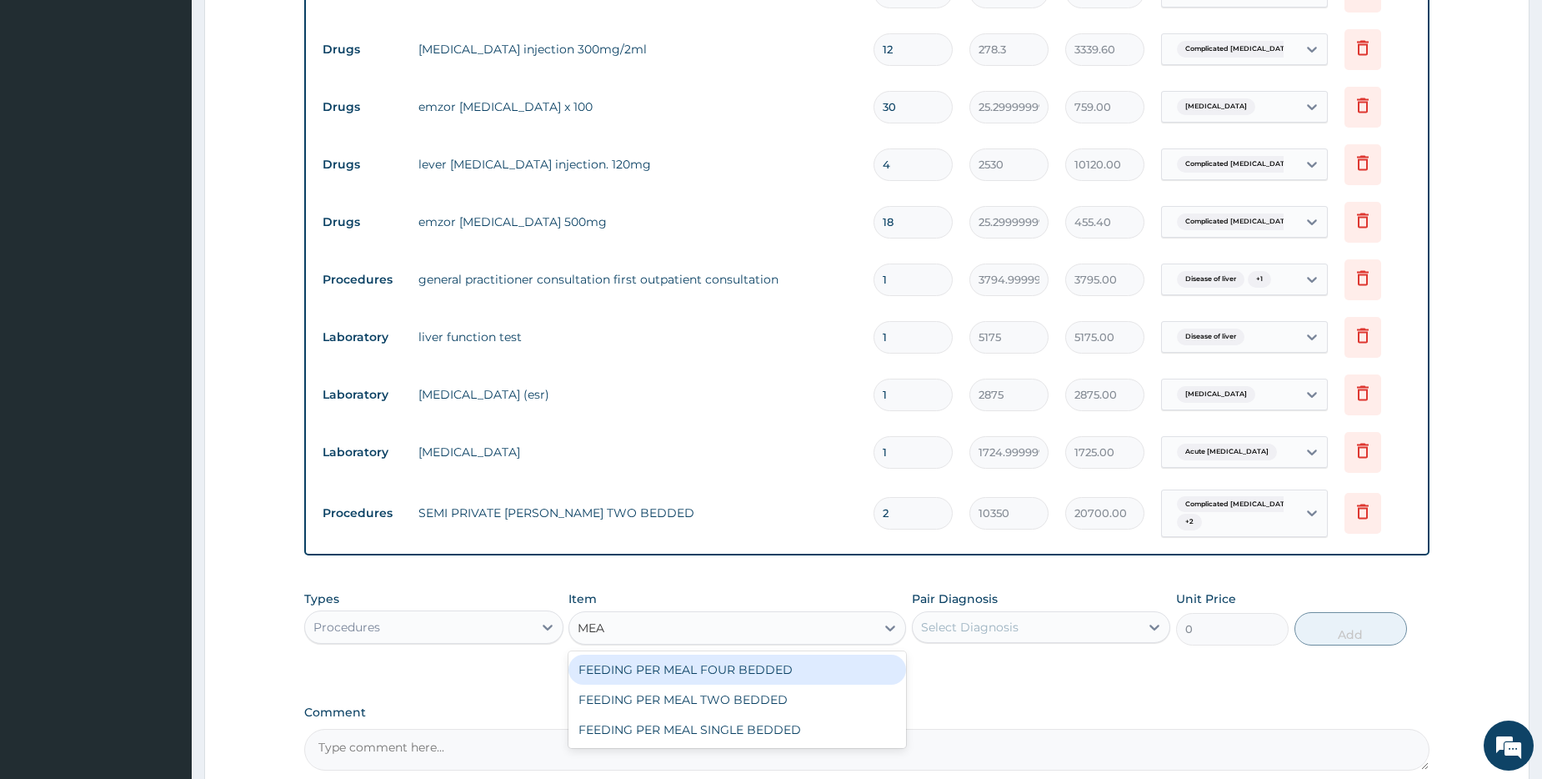
type input "MEAL"
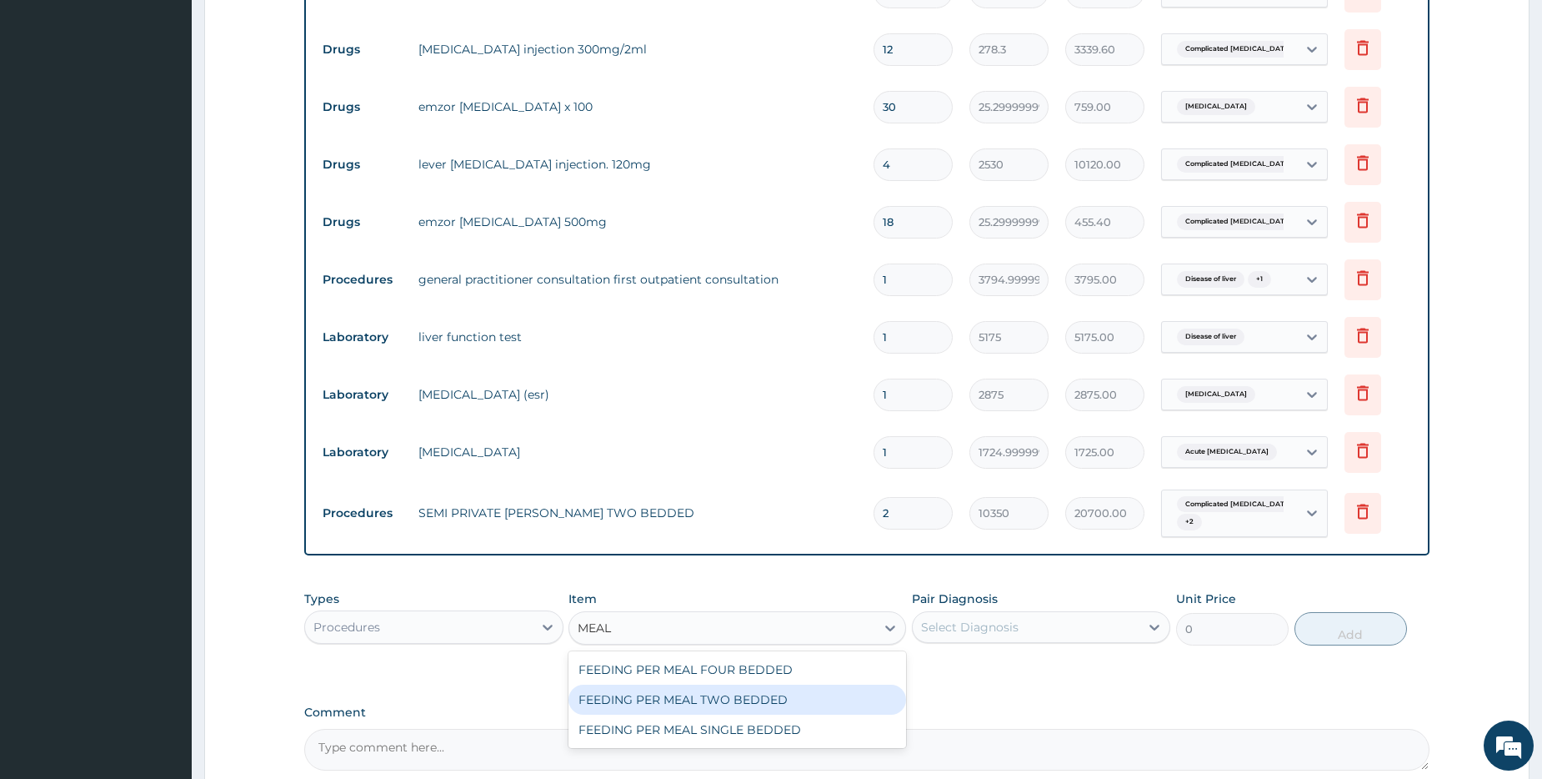
click at [719, 703] on div "FEEDING PER MEAL TWO BEDDED" at bounding box center [737, 699] width 338 height 30
type input "3450"
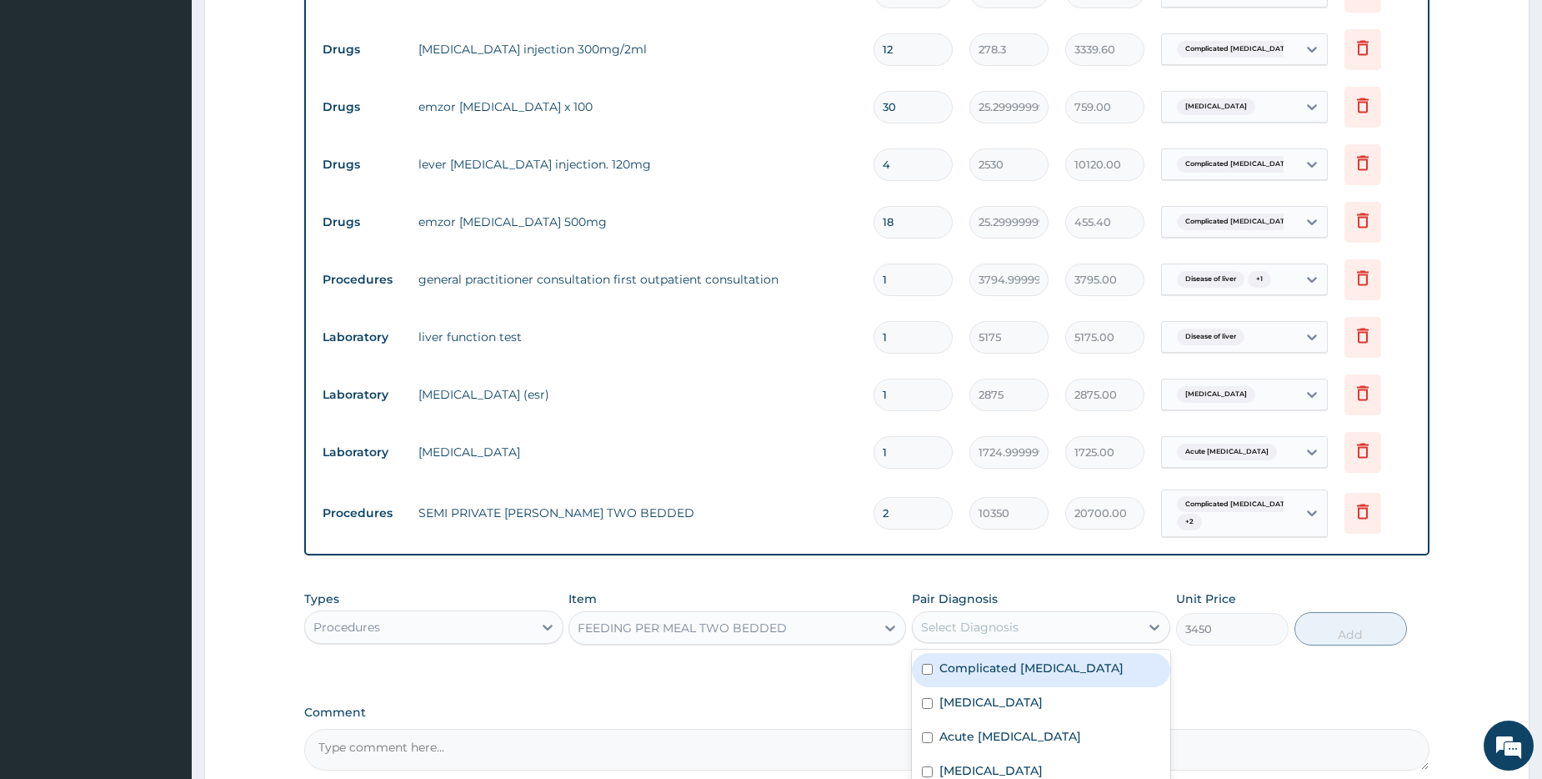
click at [1032, 631] on div "Select Diagnosis" at bounding box center [1026, 626] width 227 height 27
click at [1016, 671] on label "Complicated malaria" at bounding box center [1031, 667] width 184 height 17
checkbox input "true"
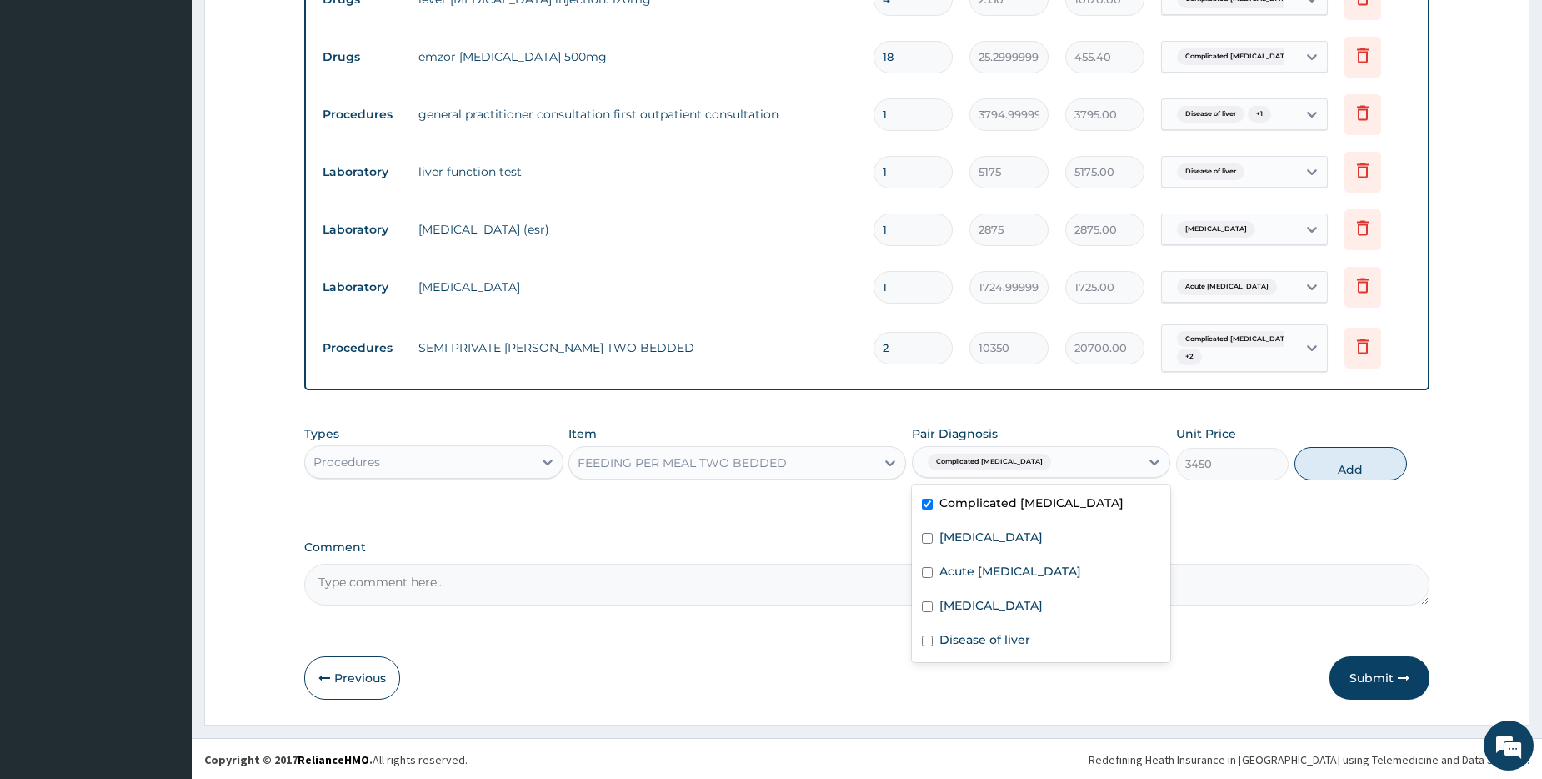
scroll to position [1024, 0]
click at [1020, 606] on div "Anemia" at bounding box center [1041, 605] width 258 height 34
checkbox input "true"
drag, startPoint x: 1011, startPoint y: 629, endPoint x: 1067, endPoint y: 622, distance: 56.2
click at [1011, 629] on div "Disease of liver" at bounding box center [1041, 640] width 258 height 34
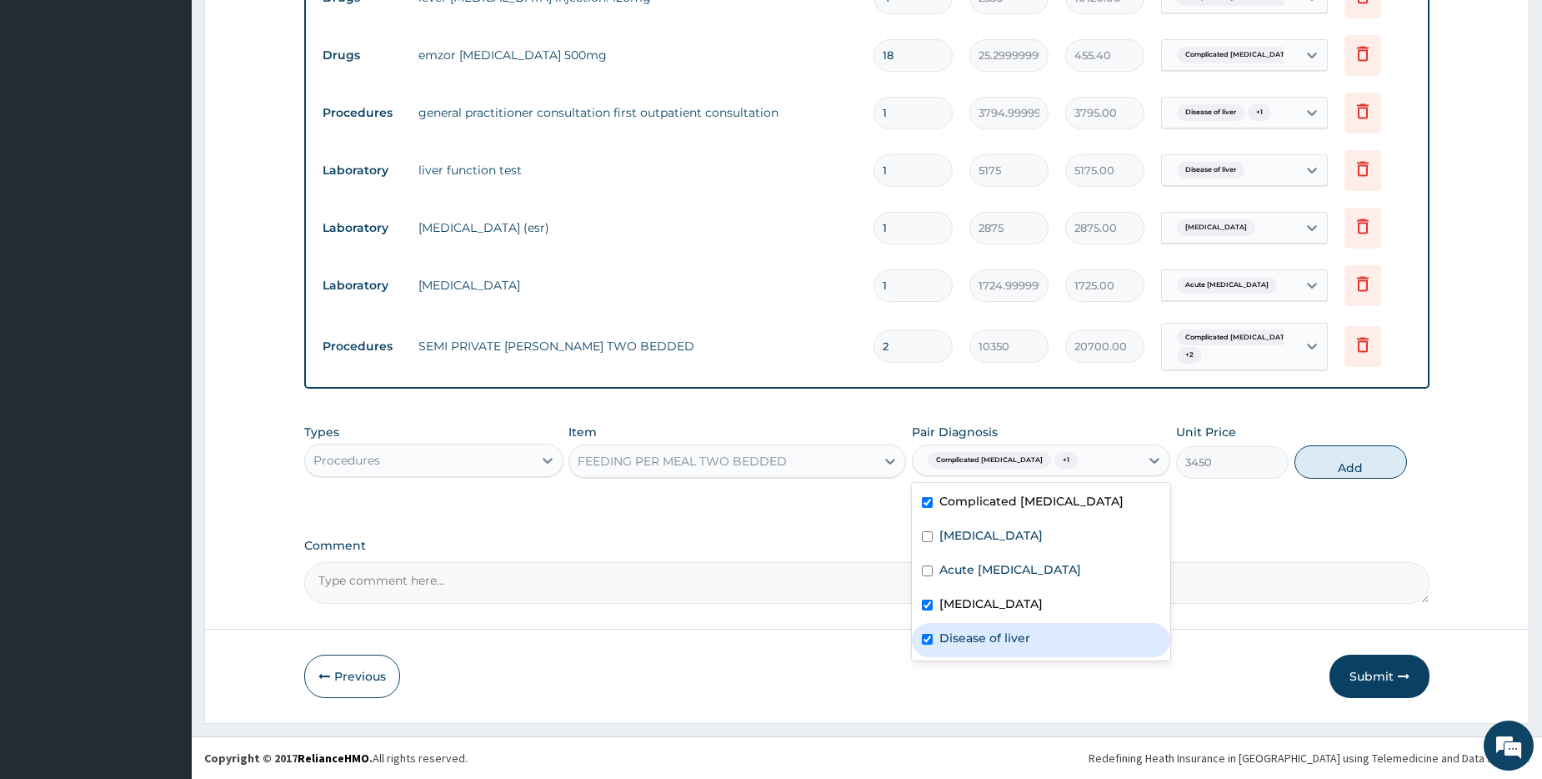
checkbox input "true"
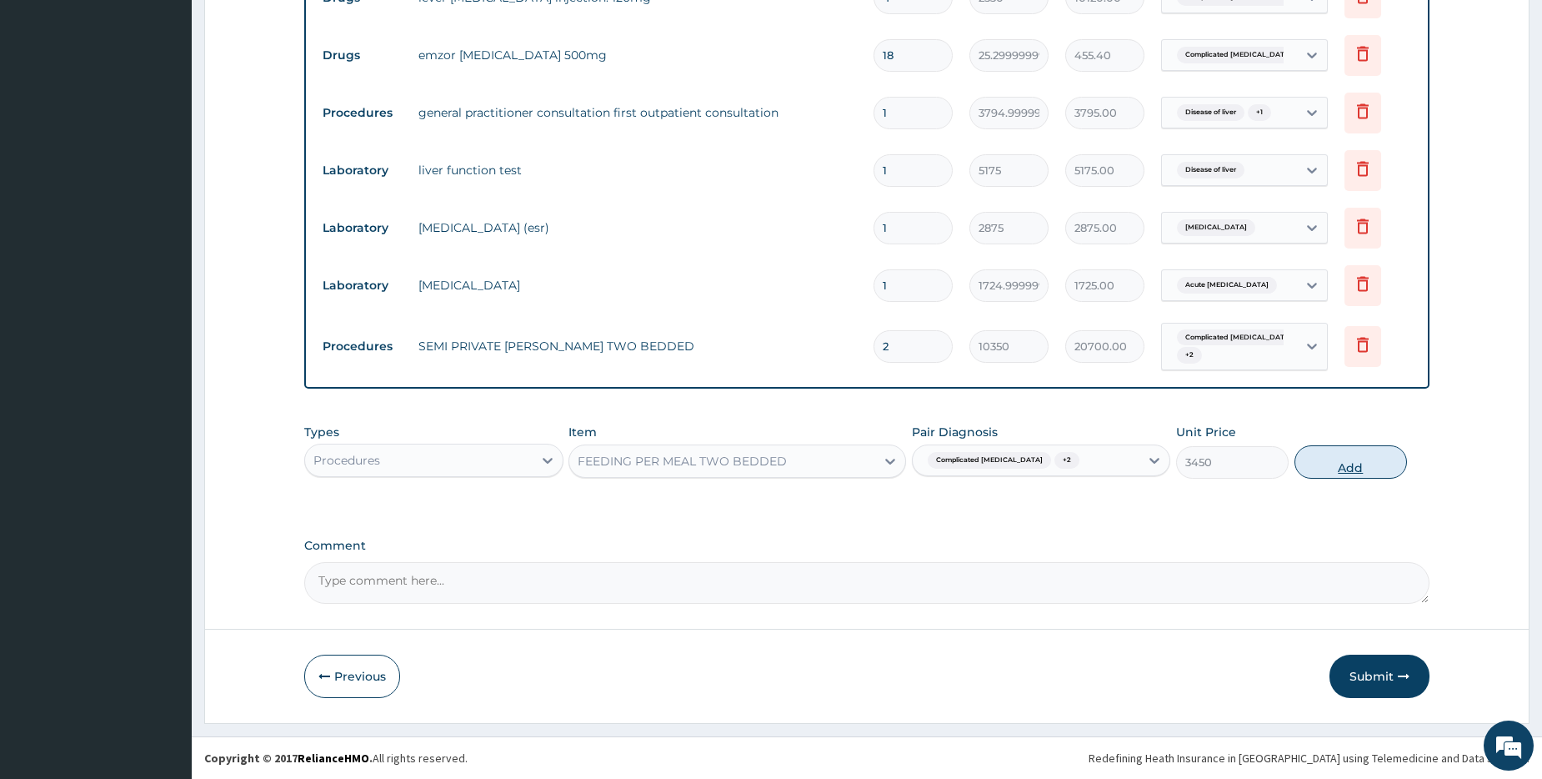
click at [1325, 458] on button "Add" at bounding box center [1351, 461] width 113 height 33
type input "0"
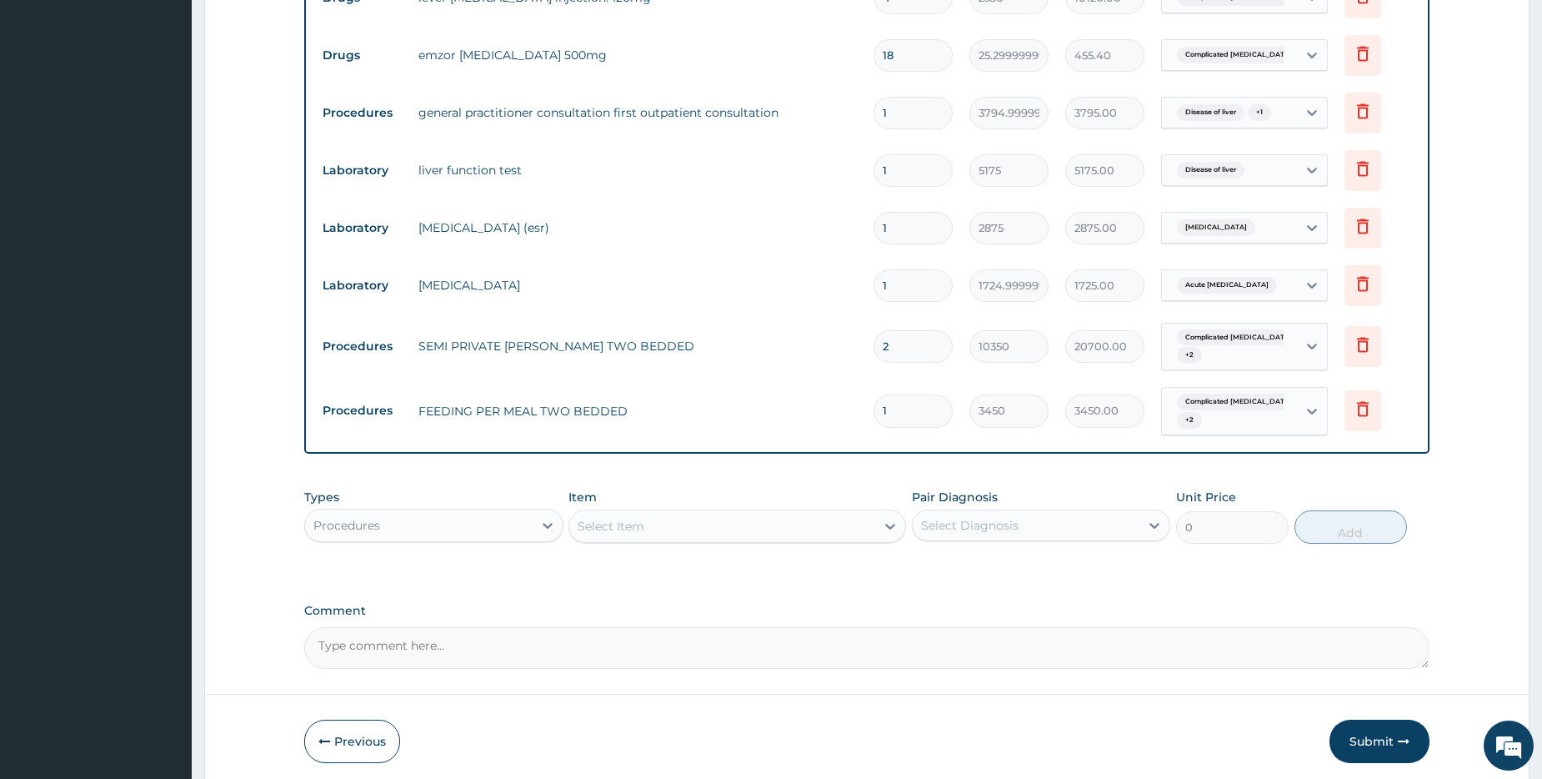
type input "0.00"
type input "2"
type input "6900.00"
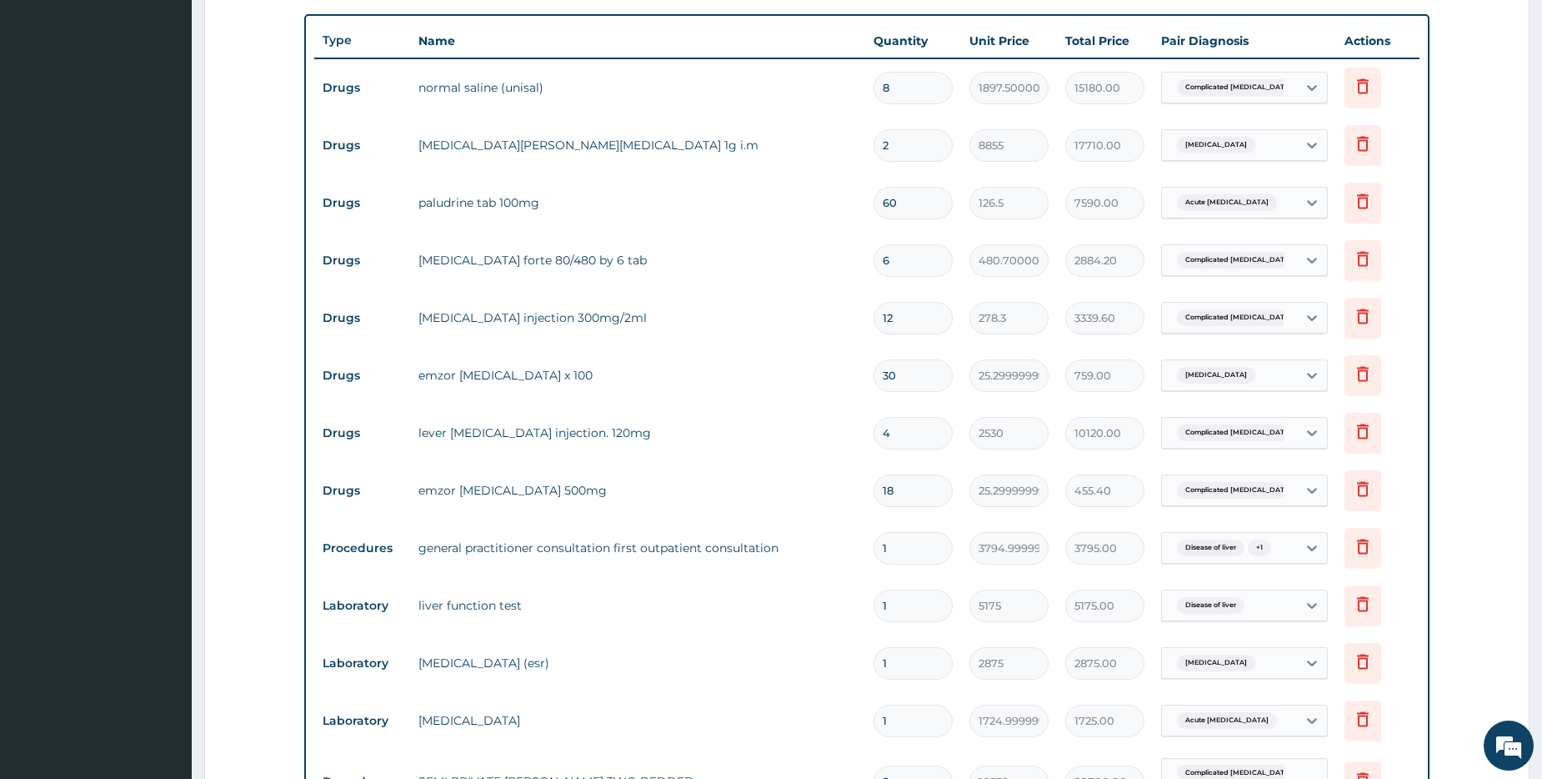
scroll to position [506, 0]
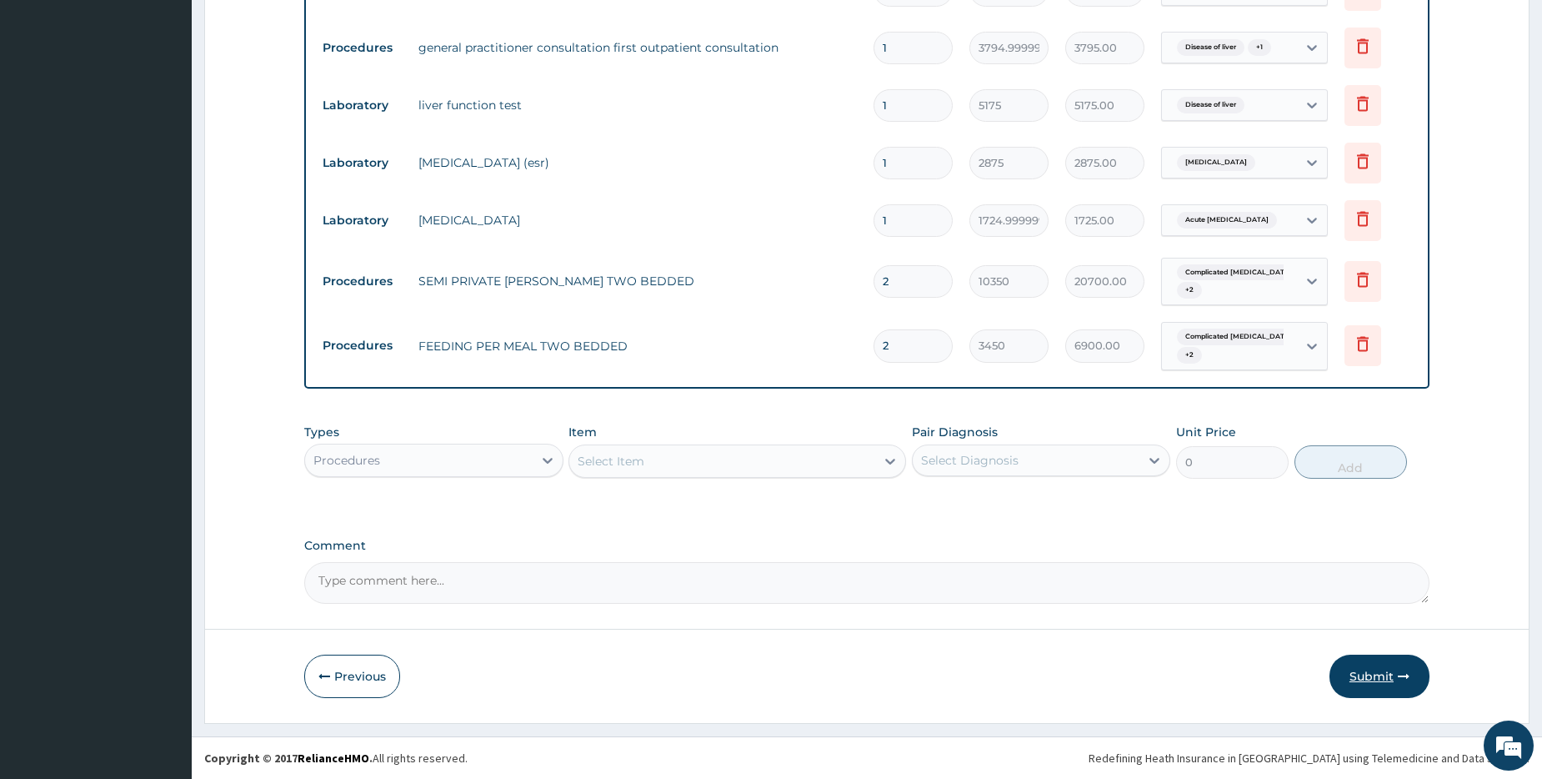
type input "2"
click at [1381, 683] on button "Submit" at bounding box center [1380, 675] width 100 height 43
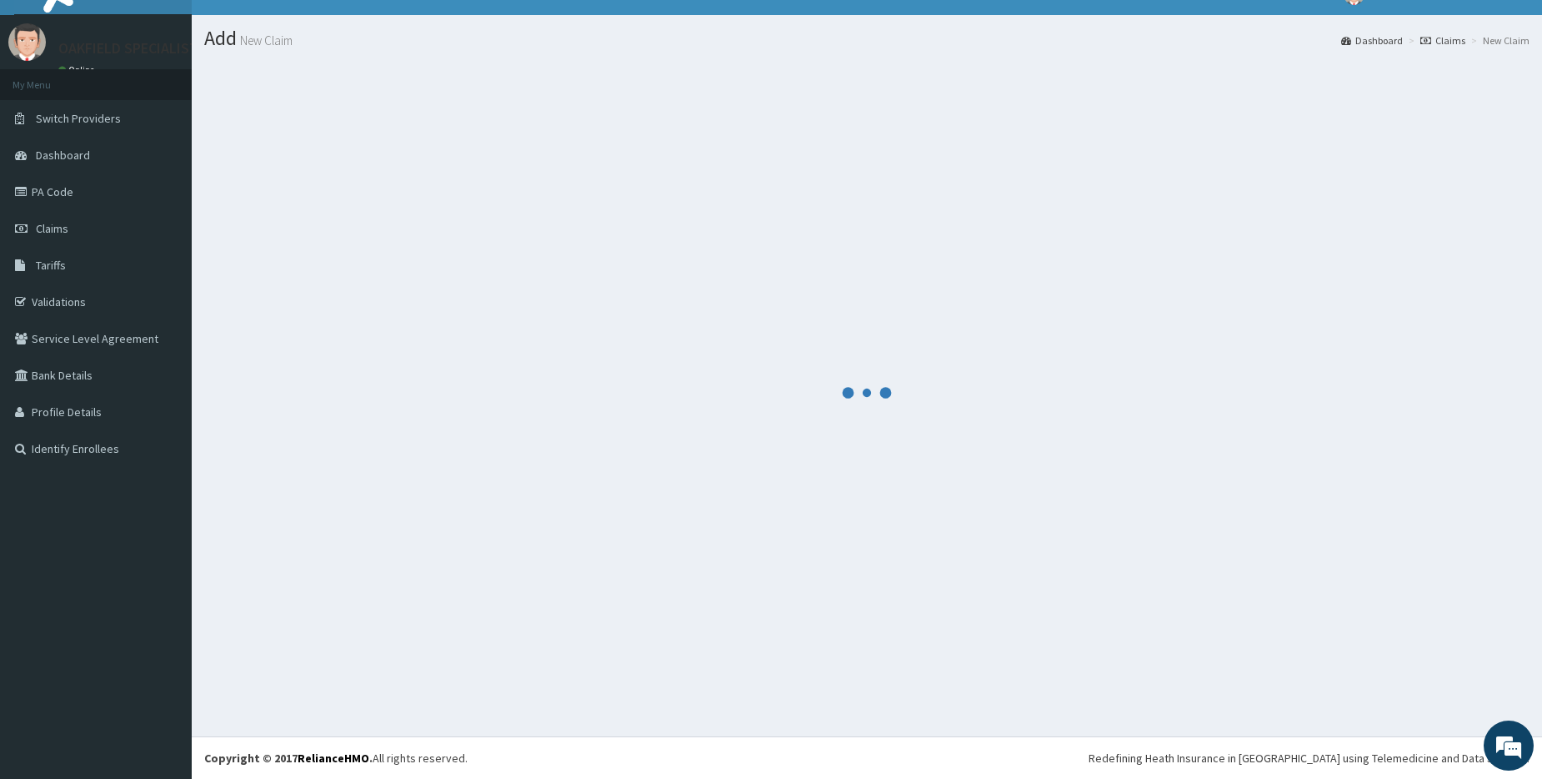
scroll to position [27, 0]
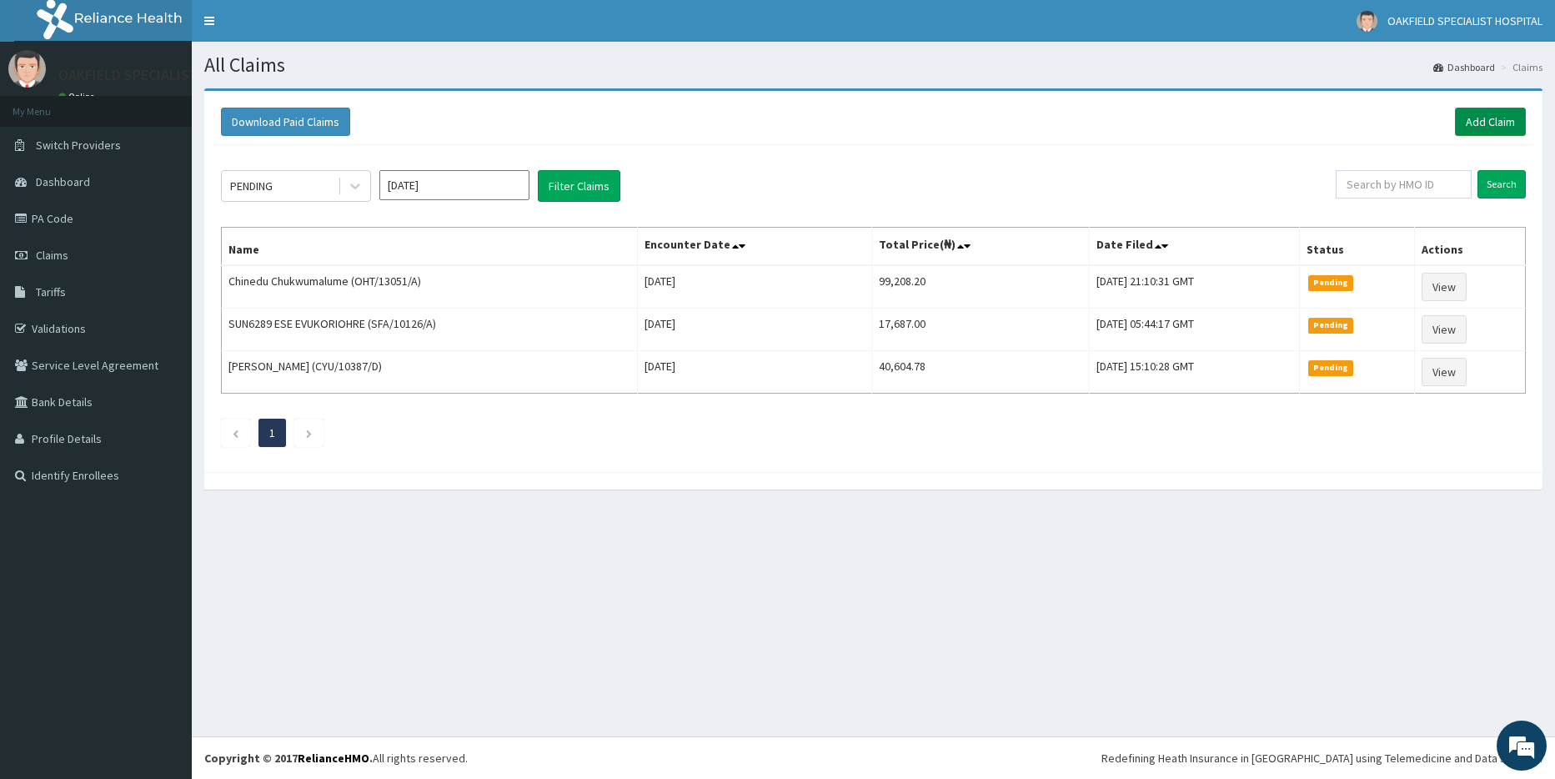
click at [1481, 118] on link "Add Claim" at bounding box center [1490, 122] width 71 height 28
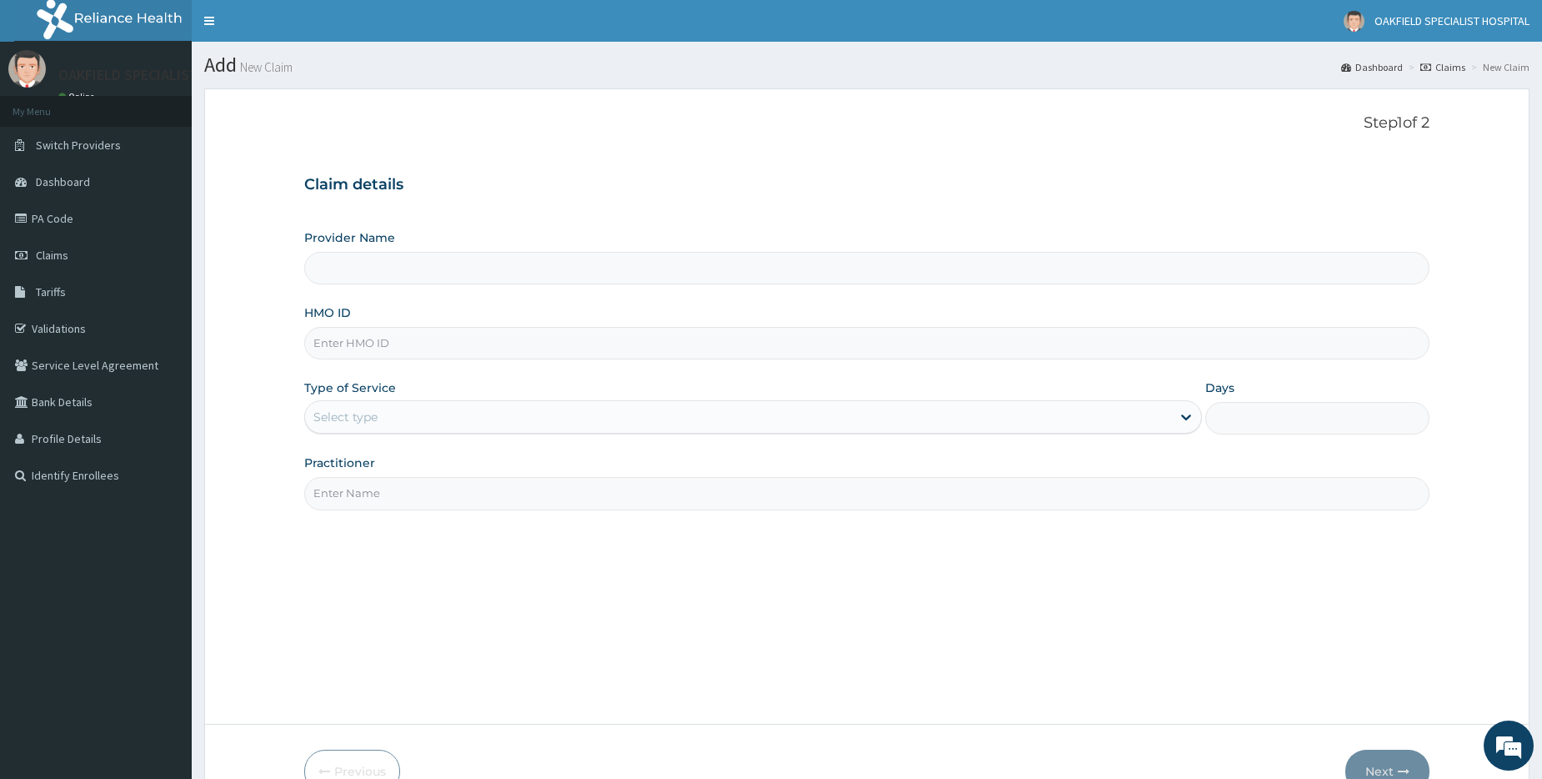
type input "Vinca Hospital Limited"
paste input "TFG/10122/C"
type input "TFG/10122/C"
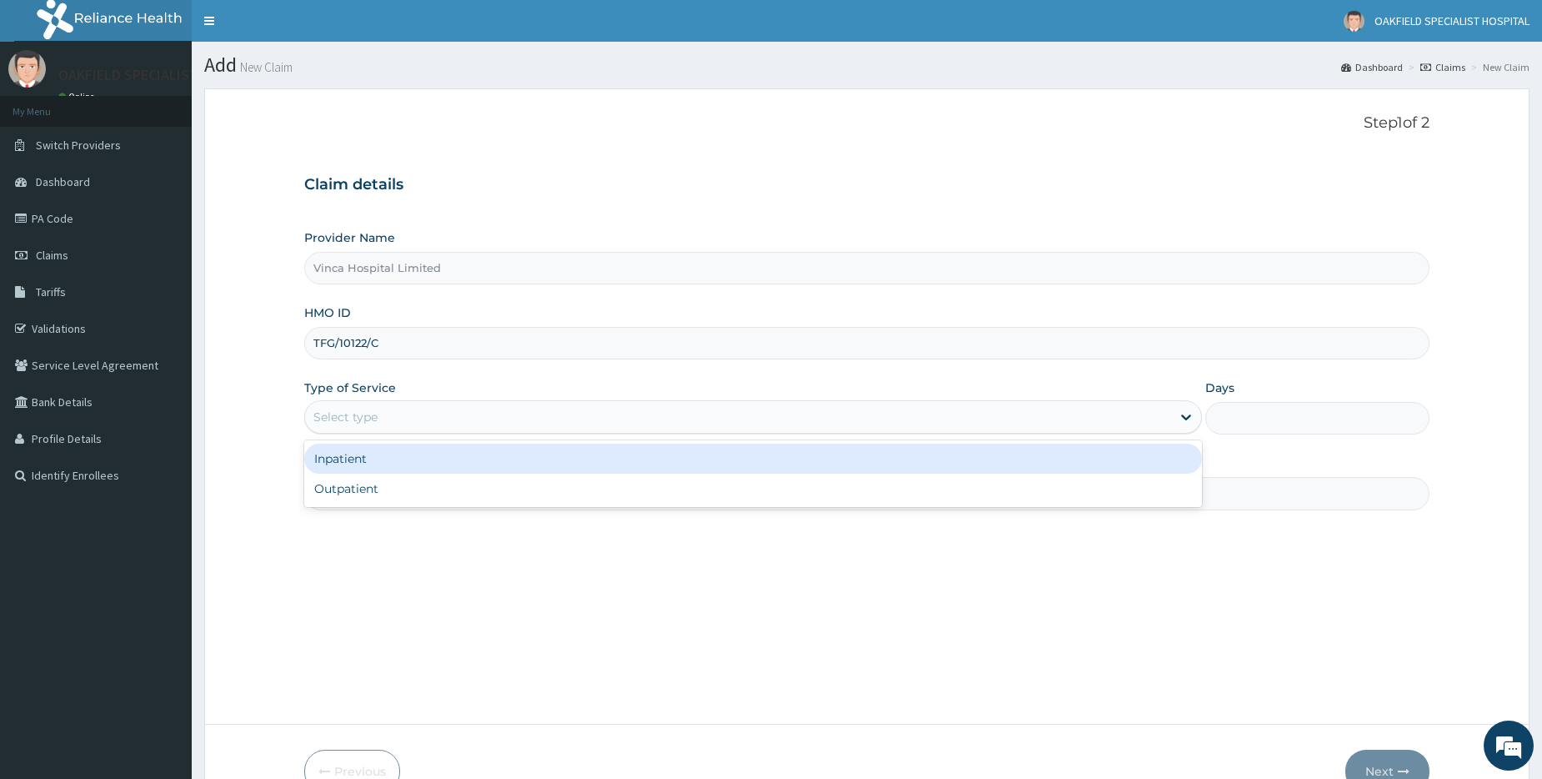
click at [366, 418] on div "Select type" at bounding box center [345, 416] width 64 height 17
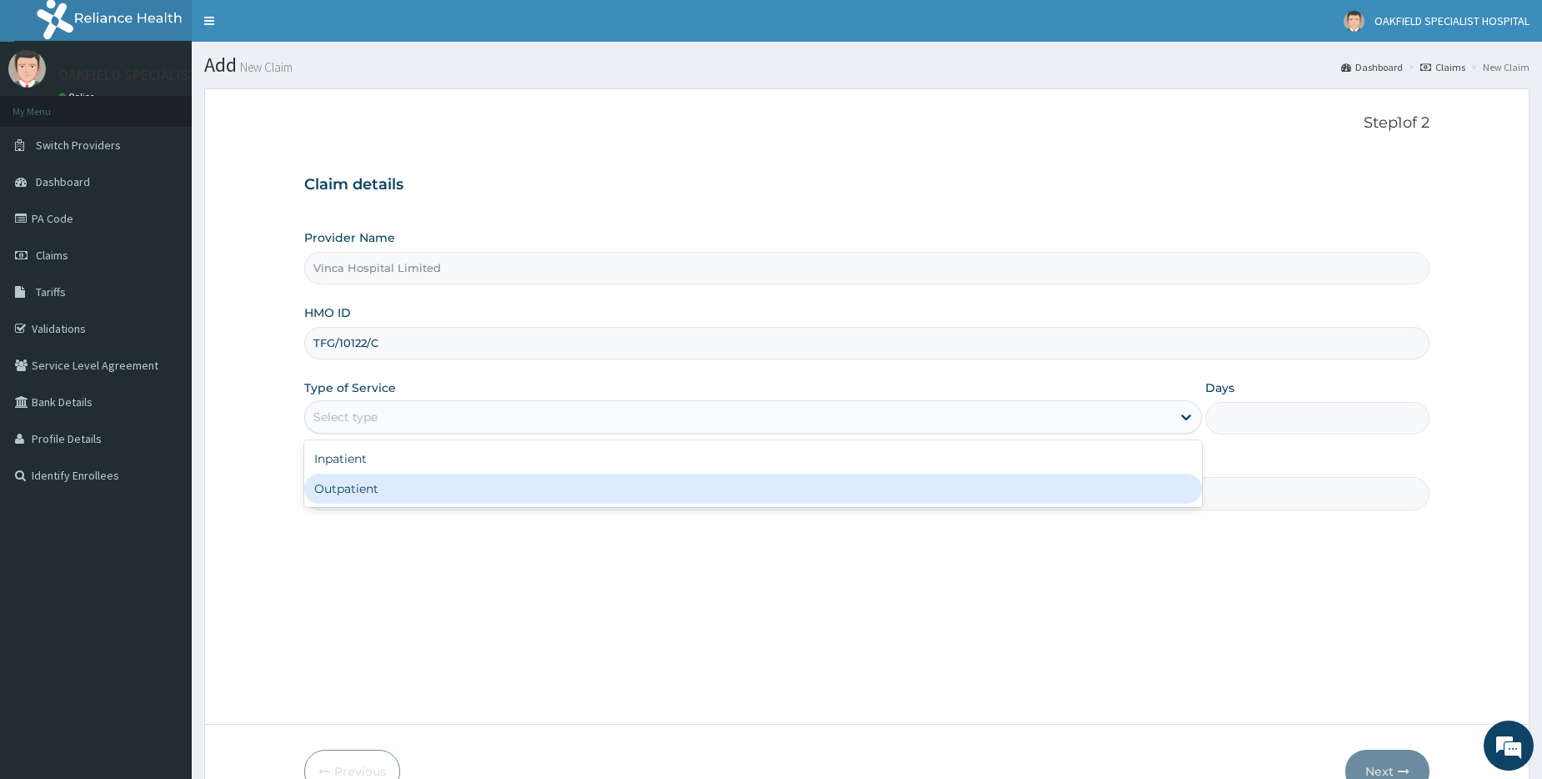
click at [382, 498] on div "Outpatient" at bounding box center [753, 488] width 898 height 30
type input "1"
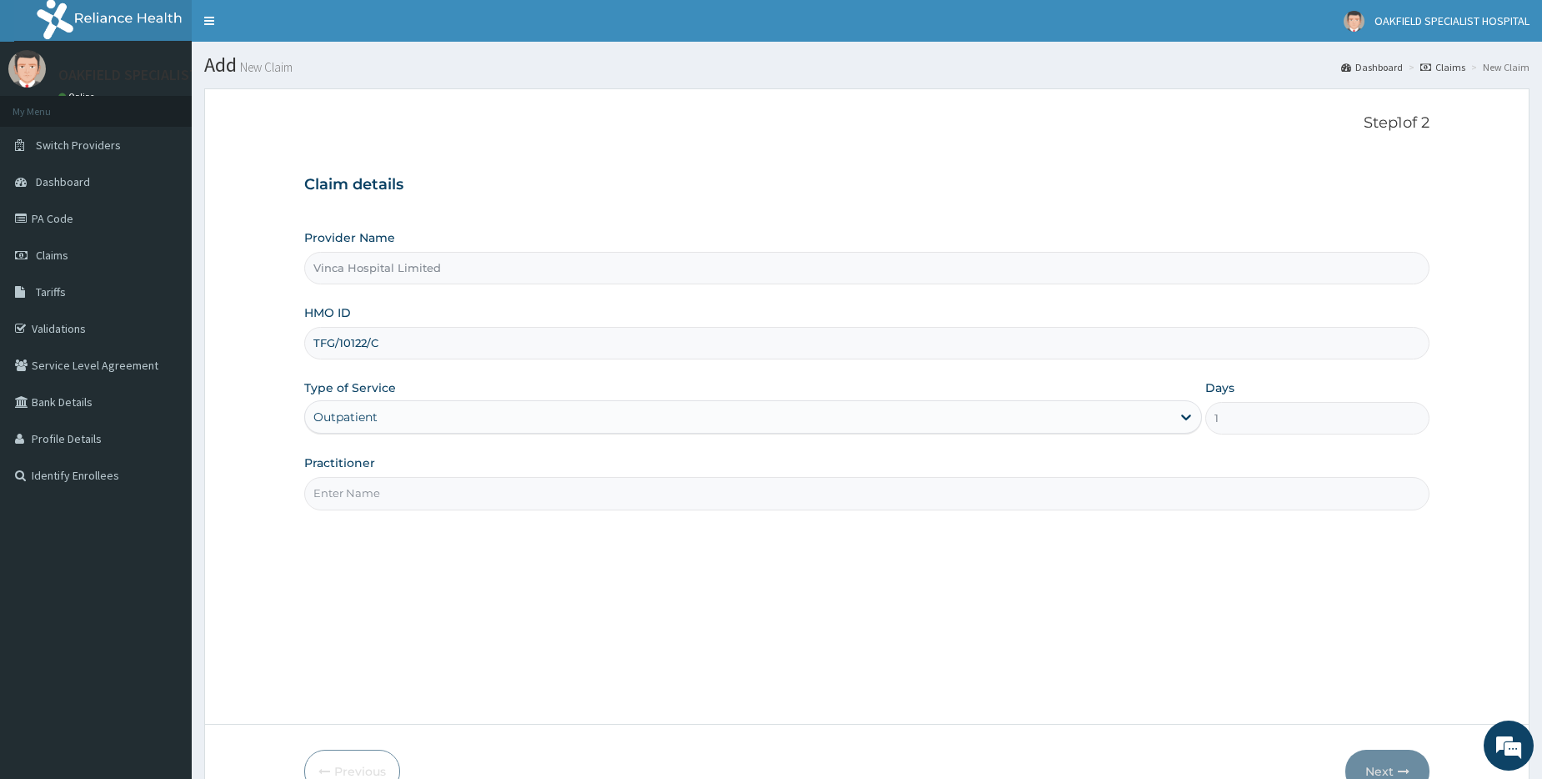
click at [385, 494] on input "Practitioner" at bounding box center [866, 493] width 1125 height 33
type input "DR EFE"
click at [1385, 763] on button "Next" at bounding box center [1387, 770] width 84 height 43
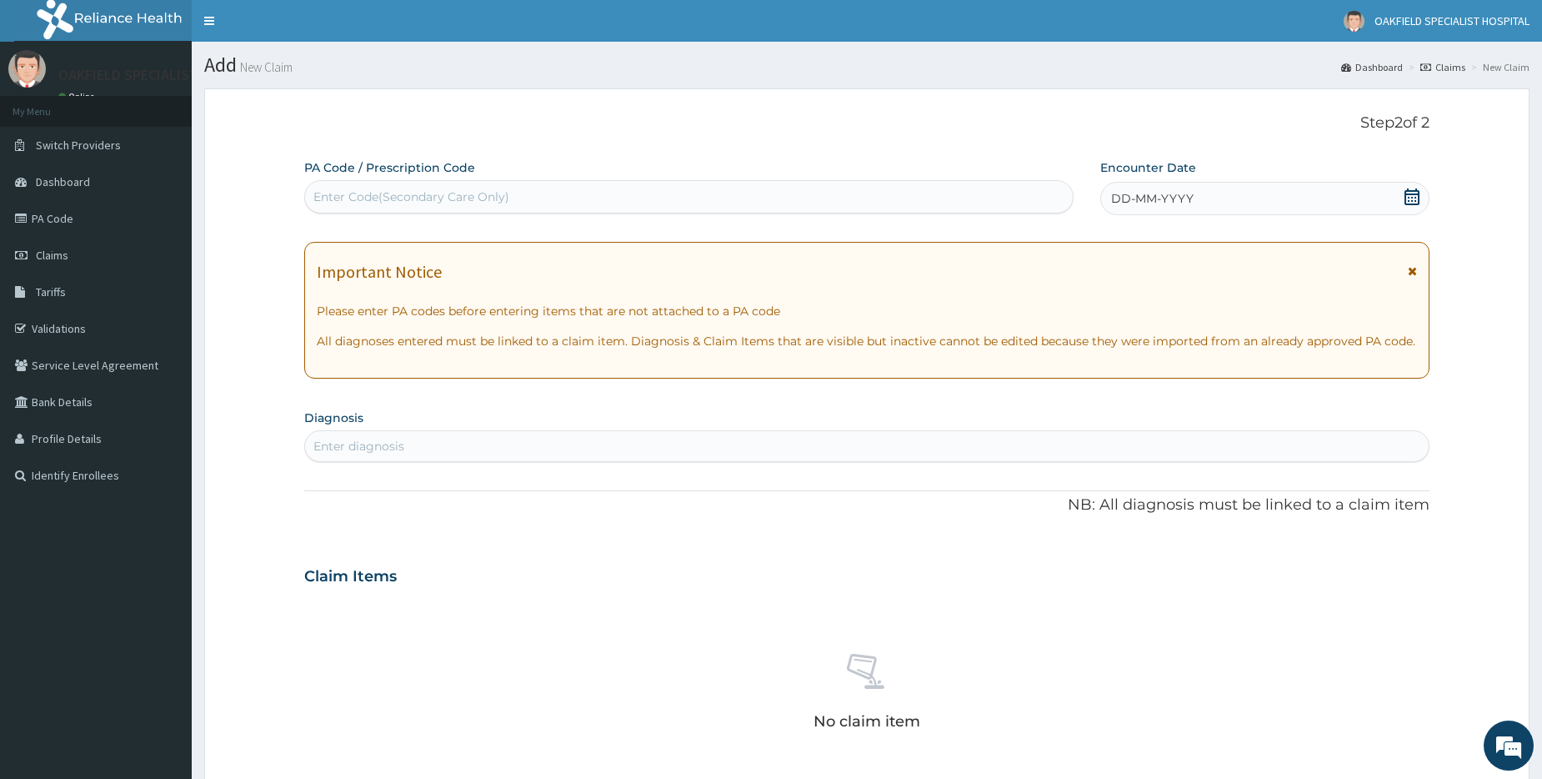
click at [511, 202] on div "Enter Code(Secondary Care Only)" at bounding box center [688, 196] width 767 height 27
paste input "PA/6D58F8"
type input "PA/6D58F8"
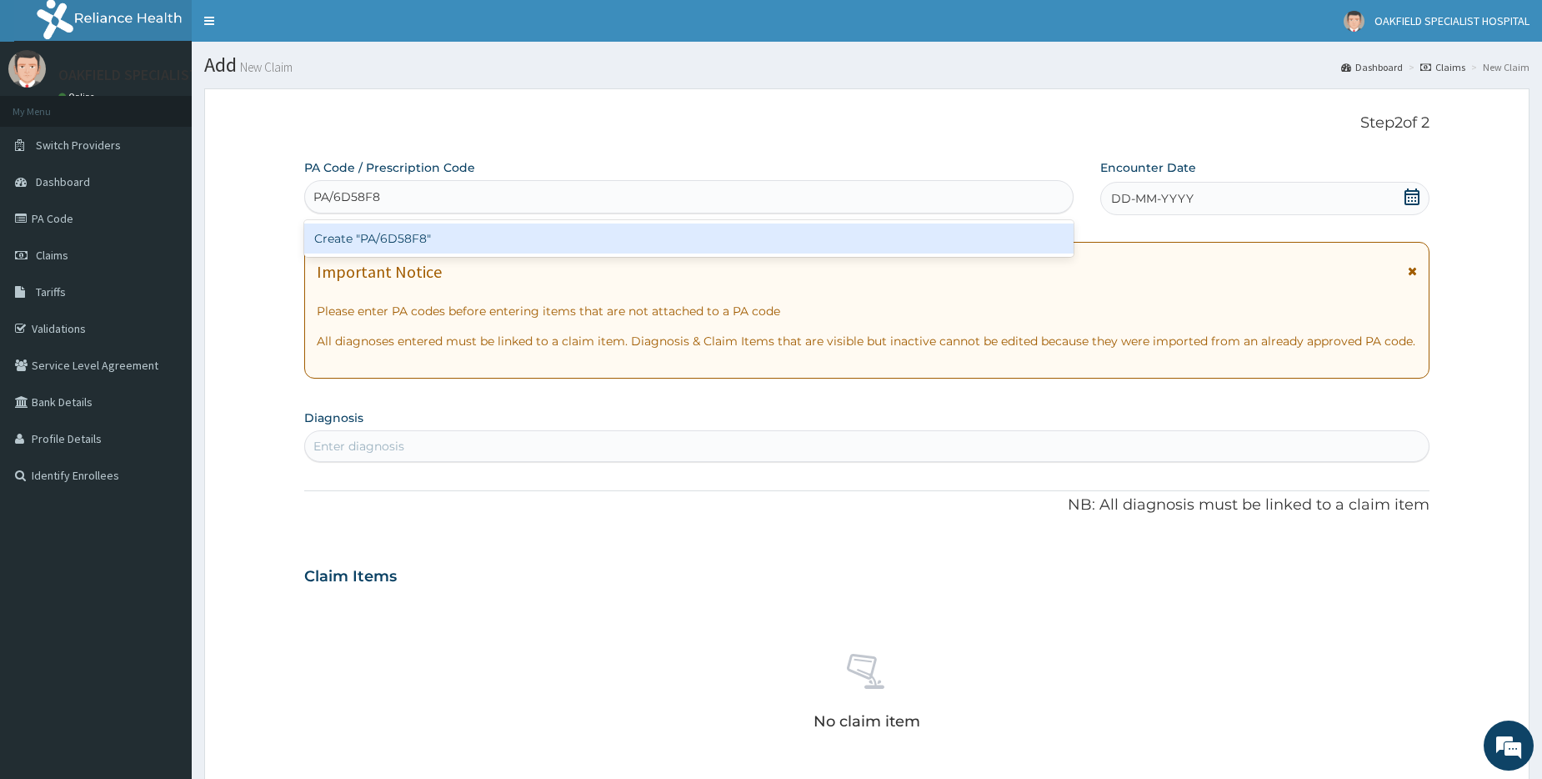
click at [422, 241] on div "Create "PA/6D58F8"" at bounding box center [688, 238] width 769 height 30
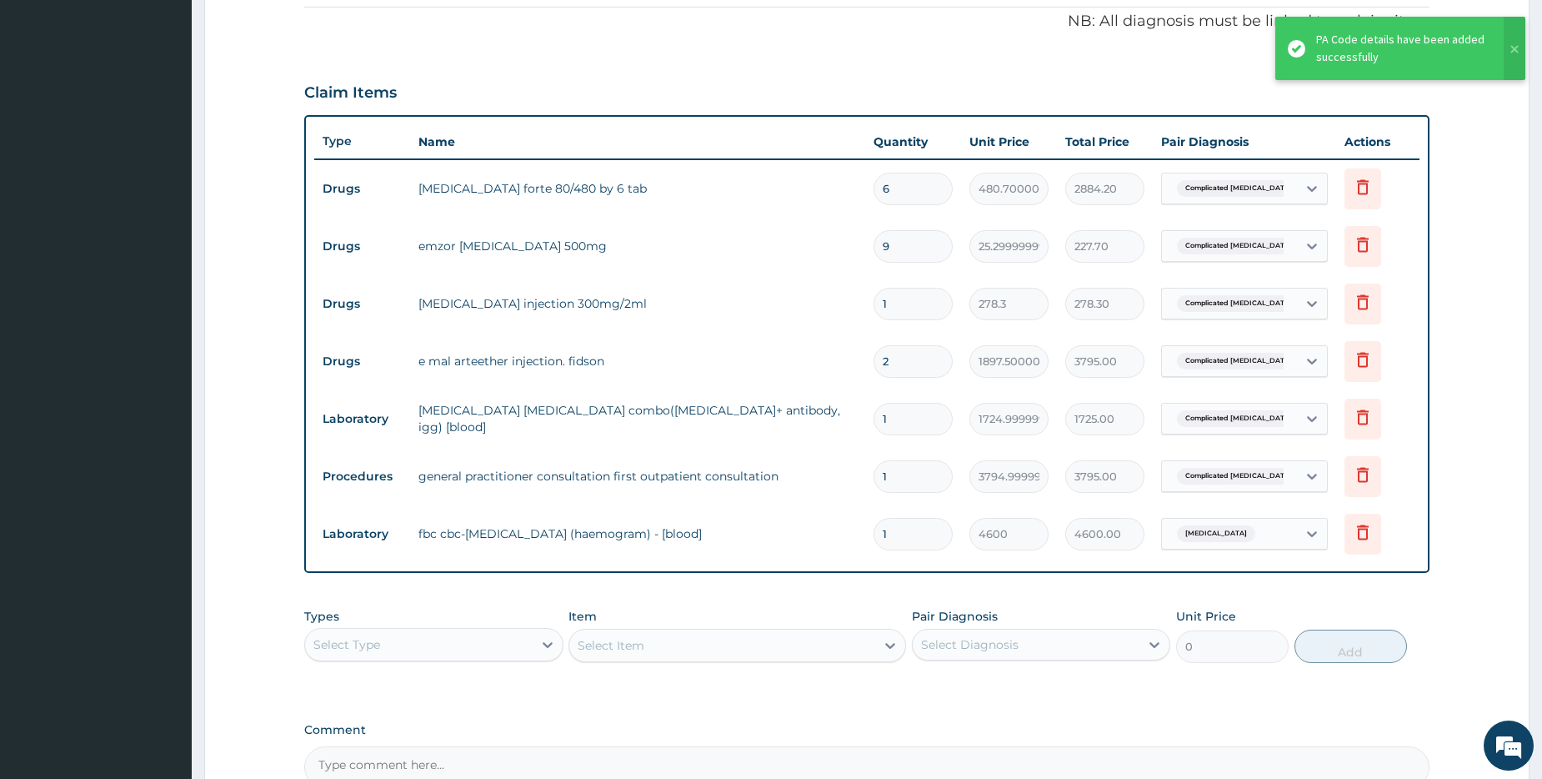
scroll to position [466, 0]
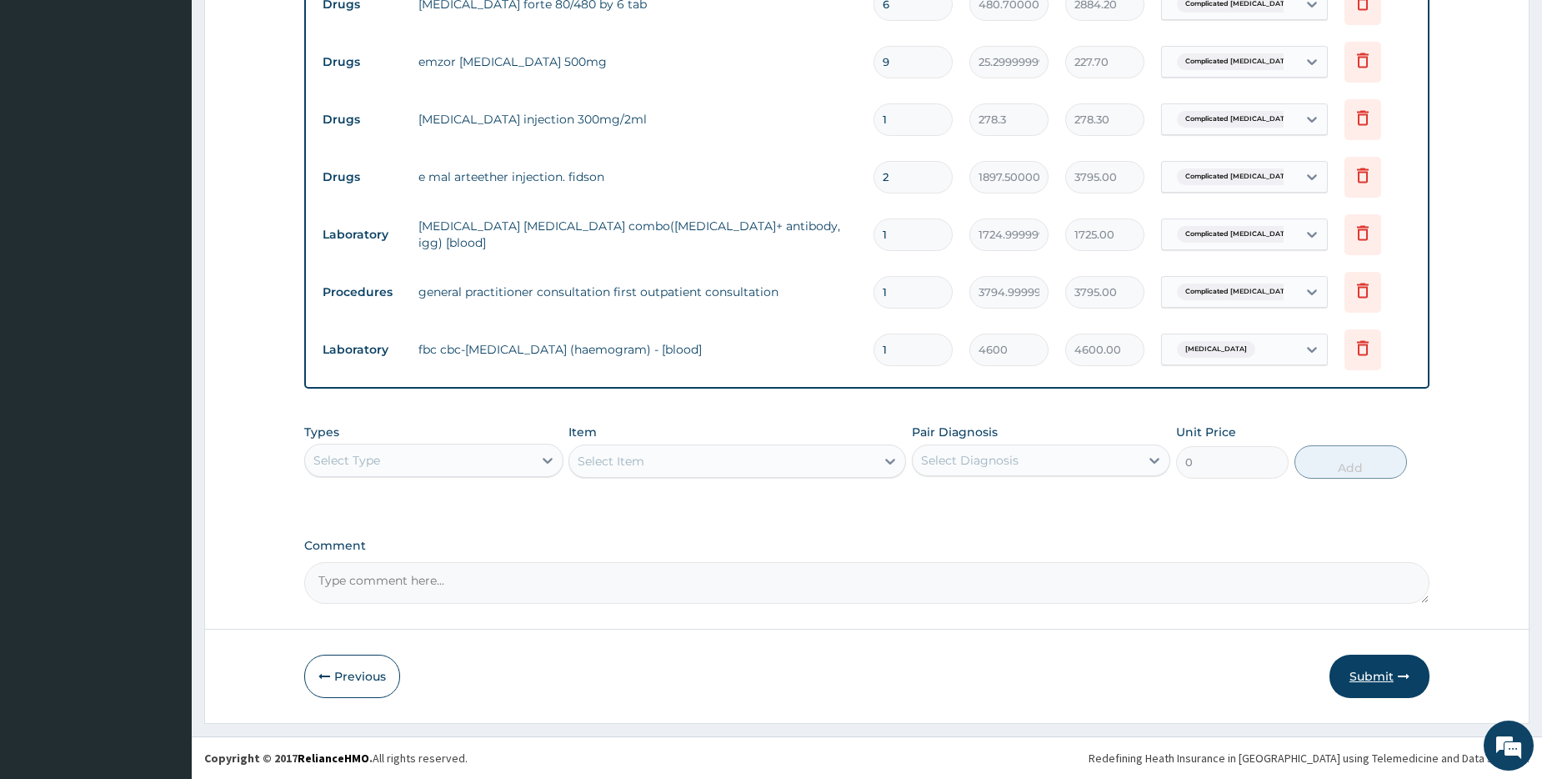
click at [1364, 676] on button "Submit" at bounding box center [1380, 675] width 100 height 43
